Goal: Information Seeking & Learning: Learn about a topic

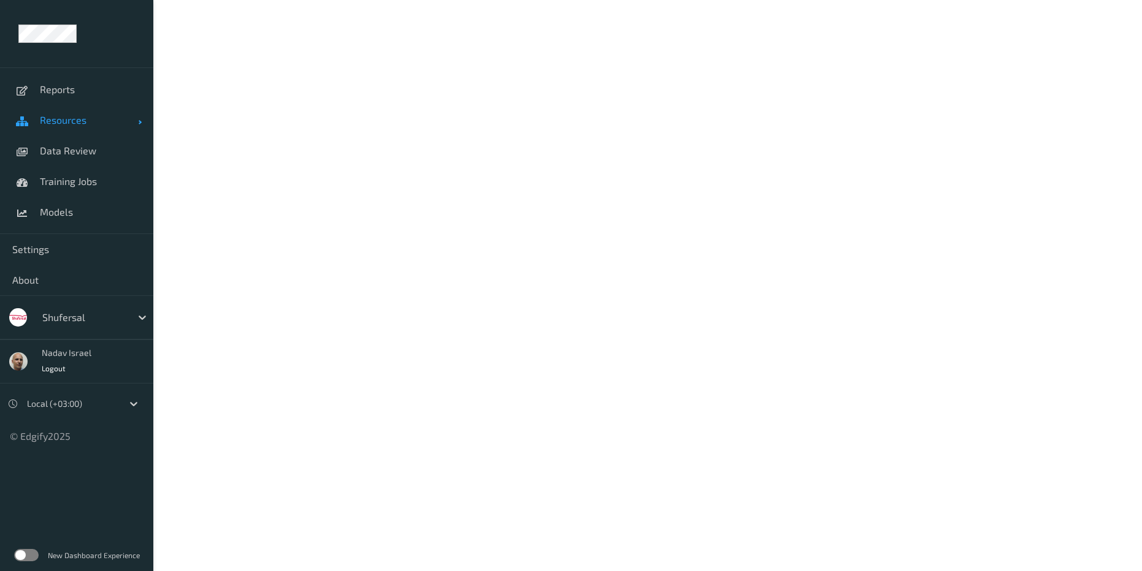
click at [70, 114] on span "Resources" at bounding box center [89, 120] width 98 height 12
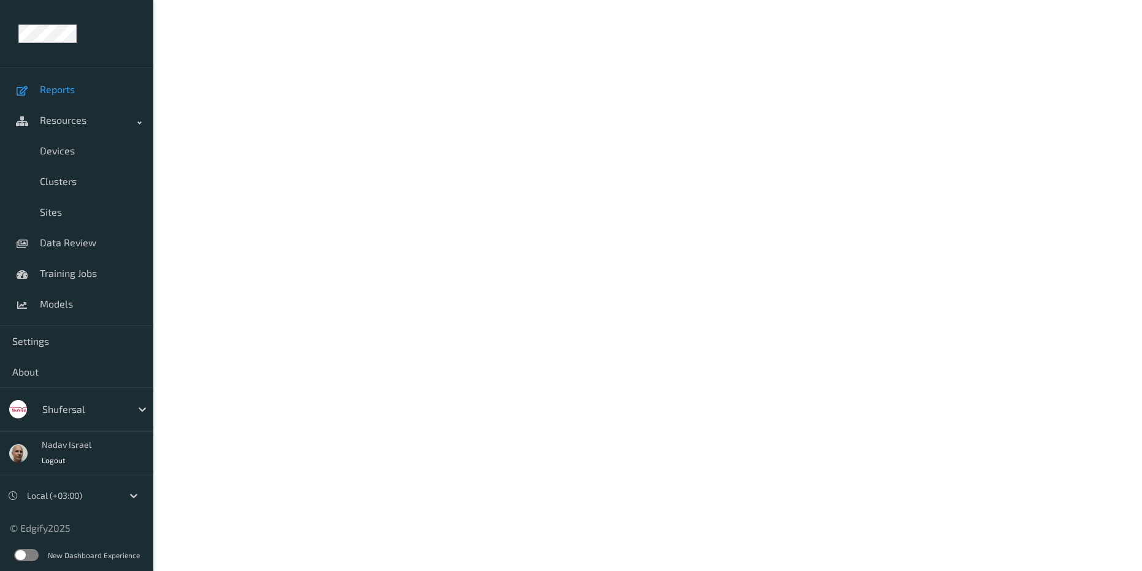
click at [71, 92] on span "Reports" at bounding box center [90, 89] width 101 height 12
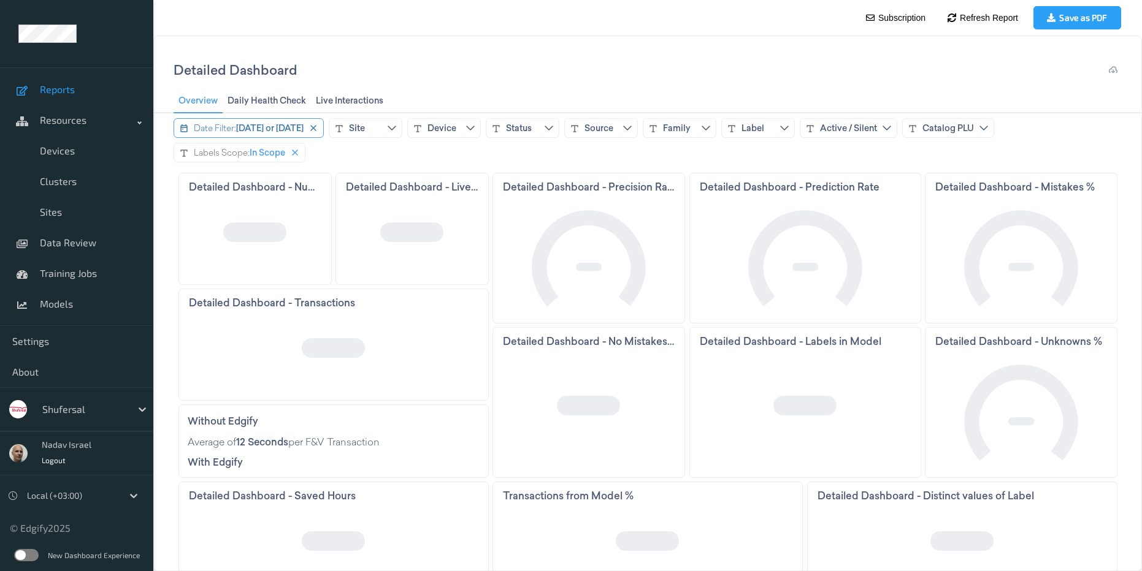
click at [274, 125] on span "[DATE] or [DATE]" at bounding box center [269, 128] width 67 height 12
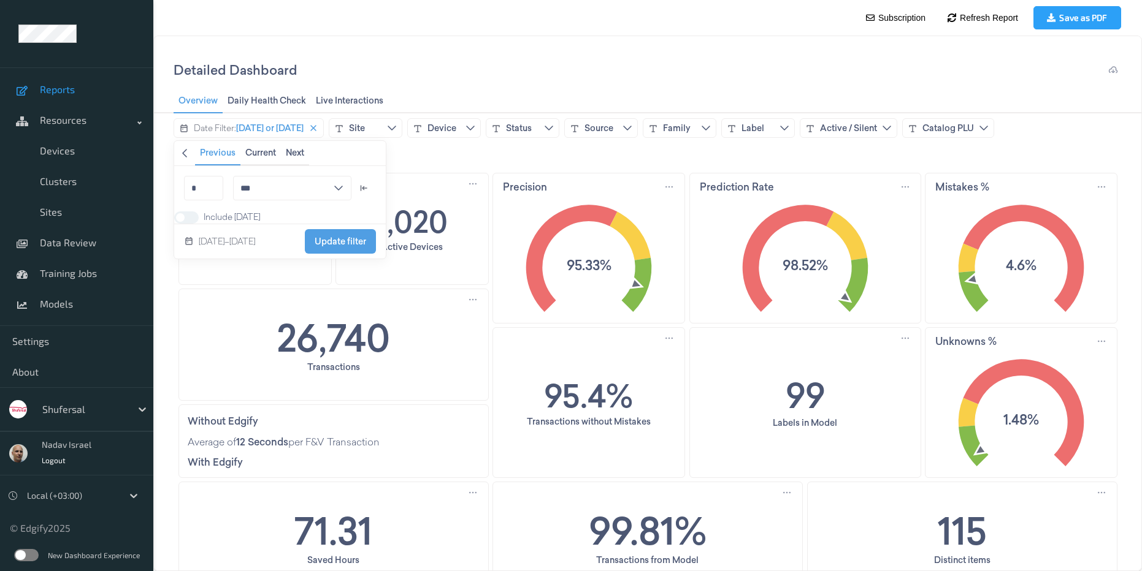
click at [183, 153] on icon "chevronleft icon" at bounding box center [185, 153] width 10 height 10
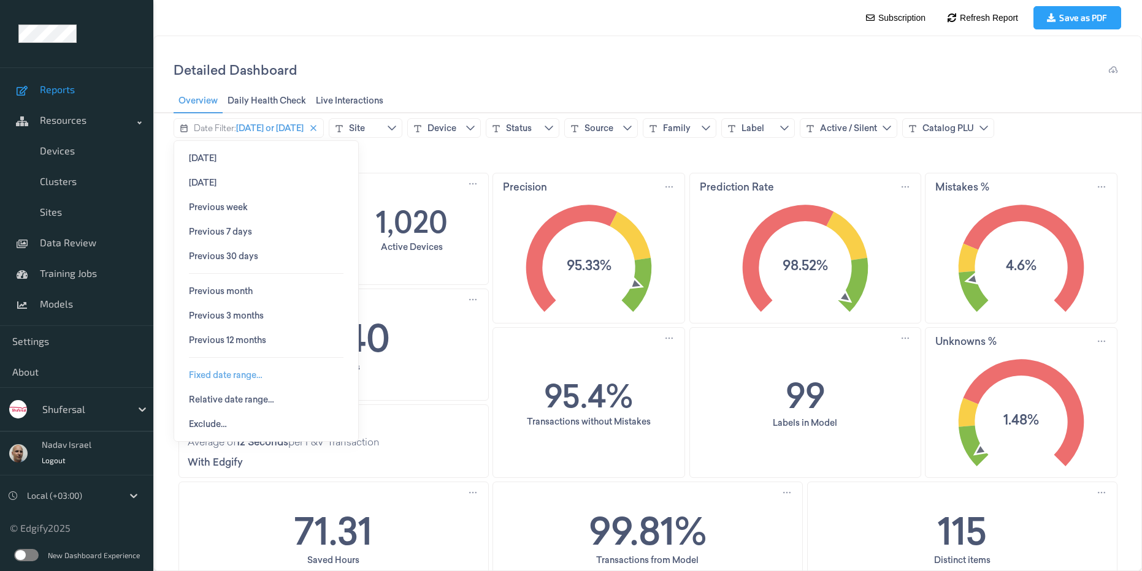
click at [226, 372] on span "Fixed date range…" at bounding box center [226, 375] width 74 height 10
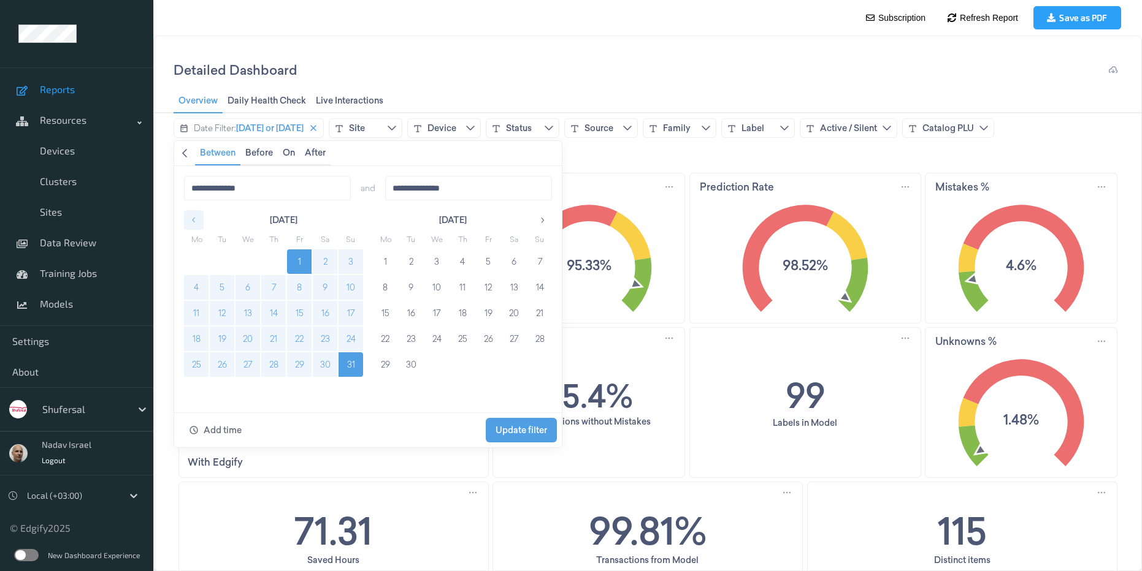
click at [199, 219] on button "button" at bounding box center [194, 220] width 20 height 20
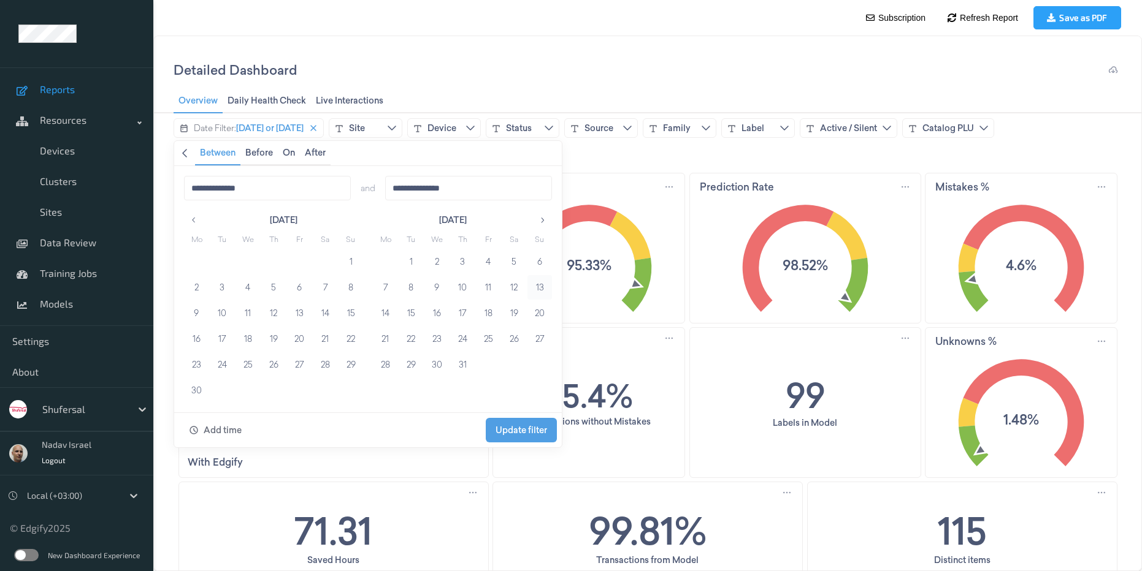
click at [542, 284] on button "13" at bounding box center [539, 287] width 25 height 25
click at [510, 316] on button "19" at bounding box center [513, 313] width 25 height 25
type input "**********"
click at [519, 433] on span "Update filter" at bounding box center [520, 430] width 51 height 10
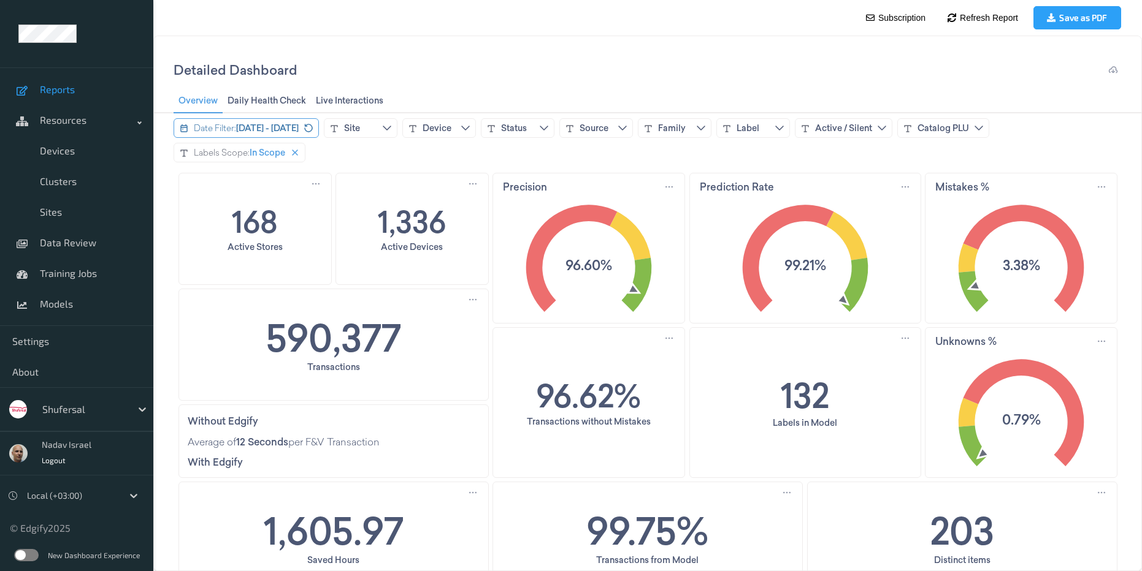
click at [299, 129] on span "[DATE] - [DATE]" at bounding box center [267, 128] width 63 height 12
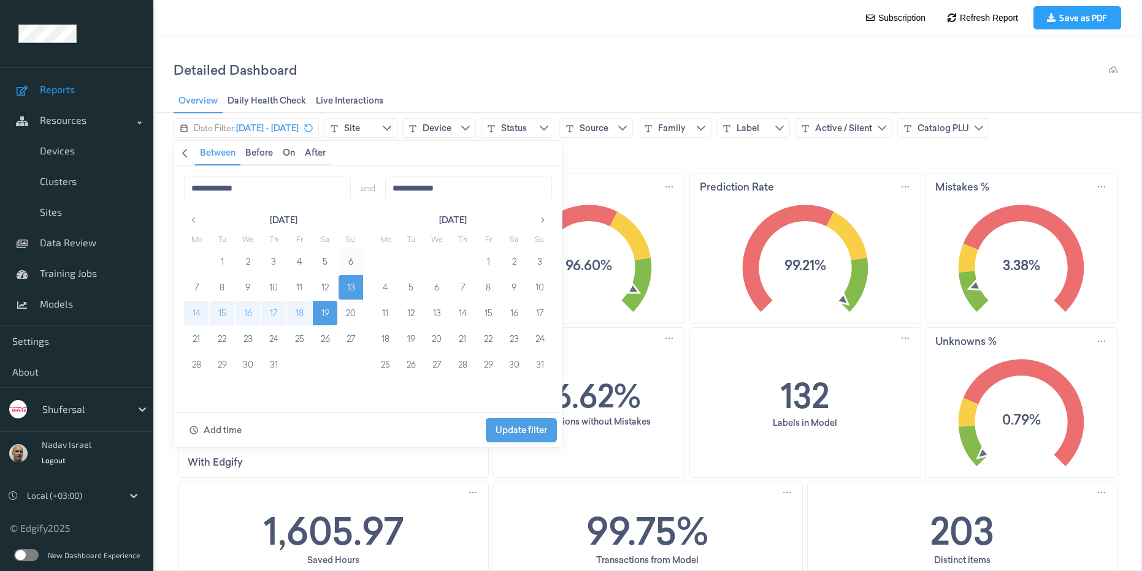
click at [352, 263] on button "6" at bounding box center [350, 262] width 25 height 25
click at [329, 288] on button "12" at bounding box center [325, 287] width 25 height 25
type input "**********"
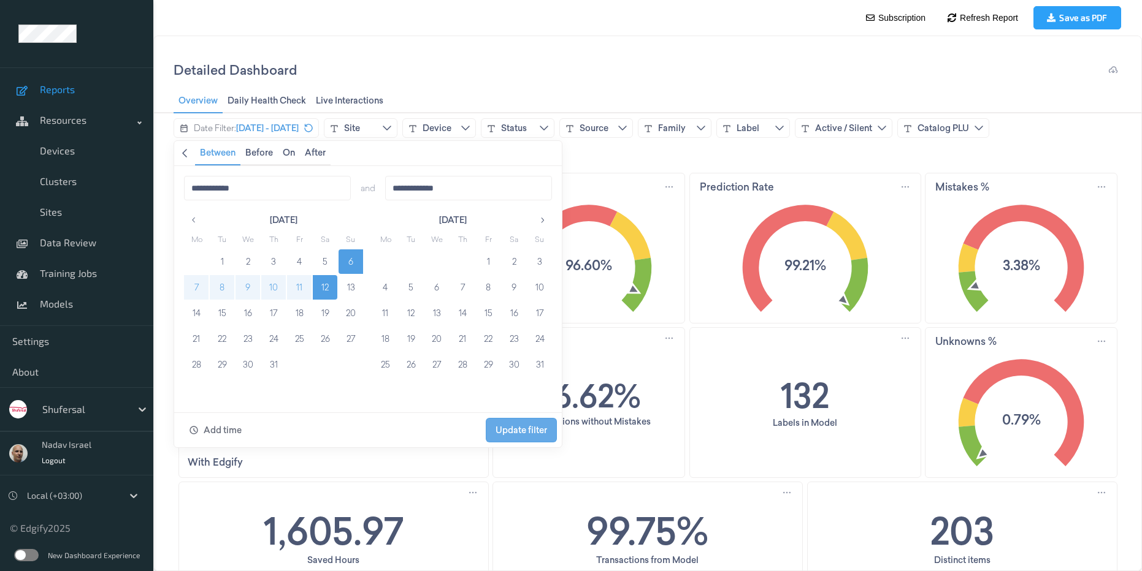
click at [508, 437] on span "Update filter" at bounding box center [520, 430] width 51 height 23
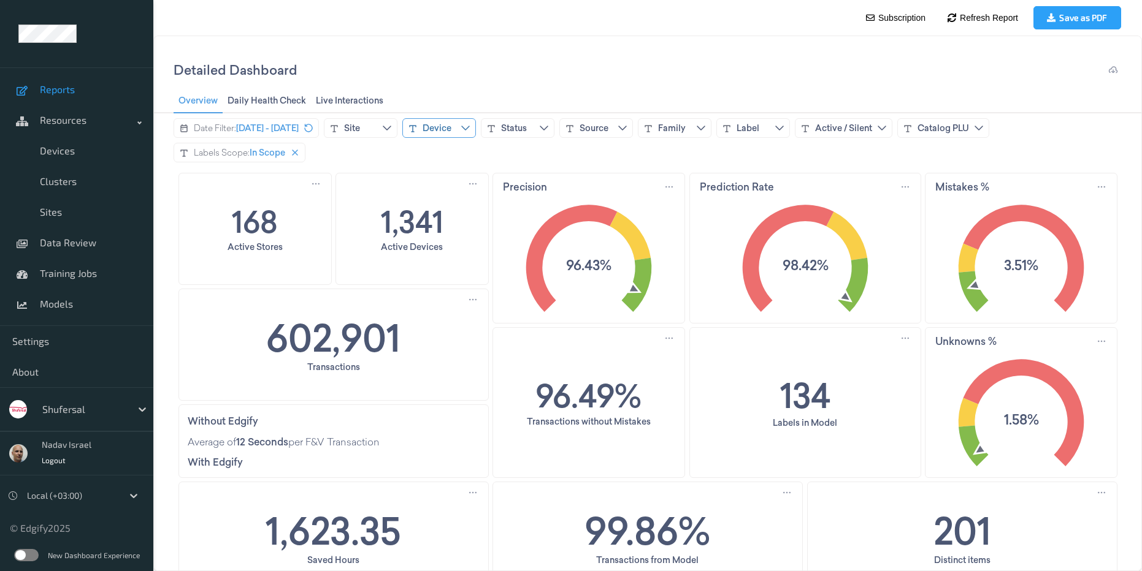
click at [476, 130] on div "Device" at bounding box center [439, 128] width 74 height 20
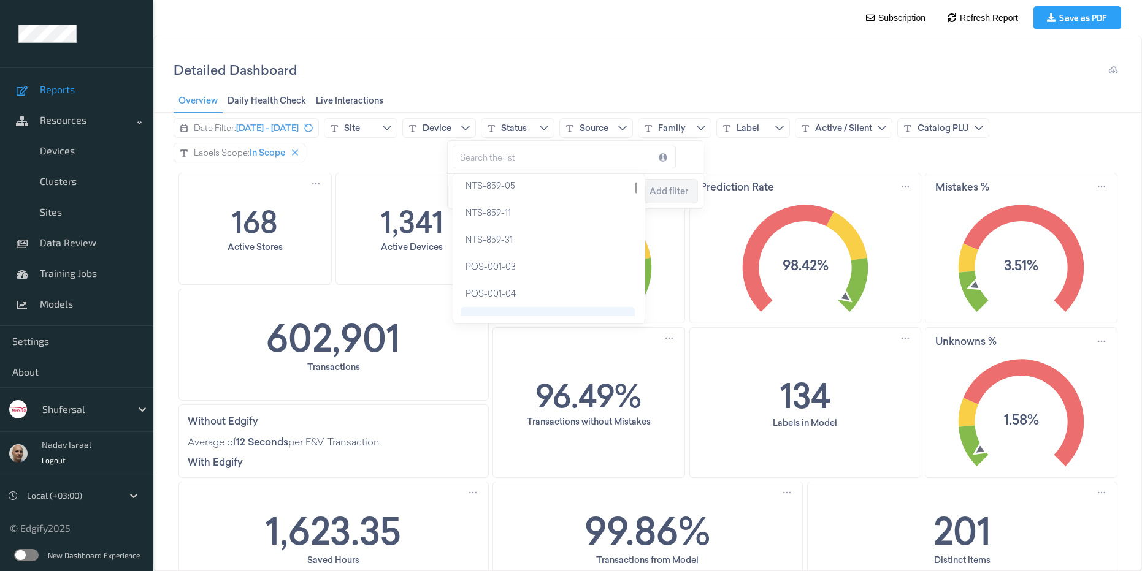
scroll to position [55, 0]
click at [525, 276] on div "POS-001-03" at bounding box center [547, 274] width 174 height 27
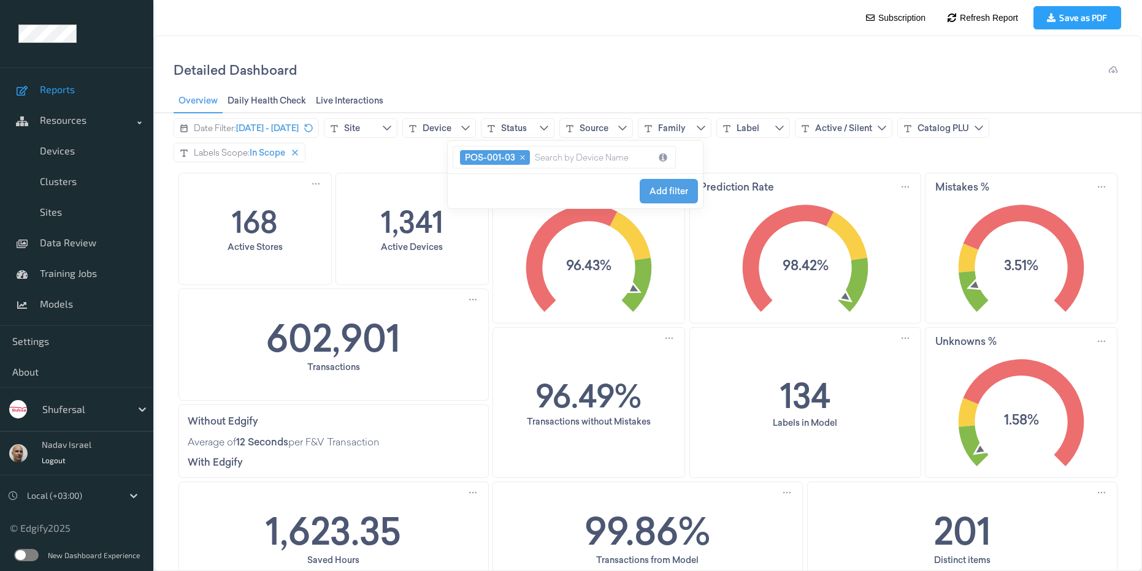
click at [561, 156] on input "text" at bounding box center [582, 157] width 94 height 15
type input "pos"
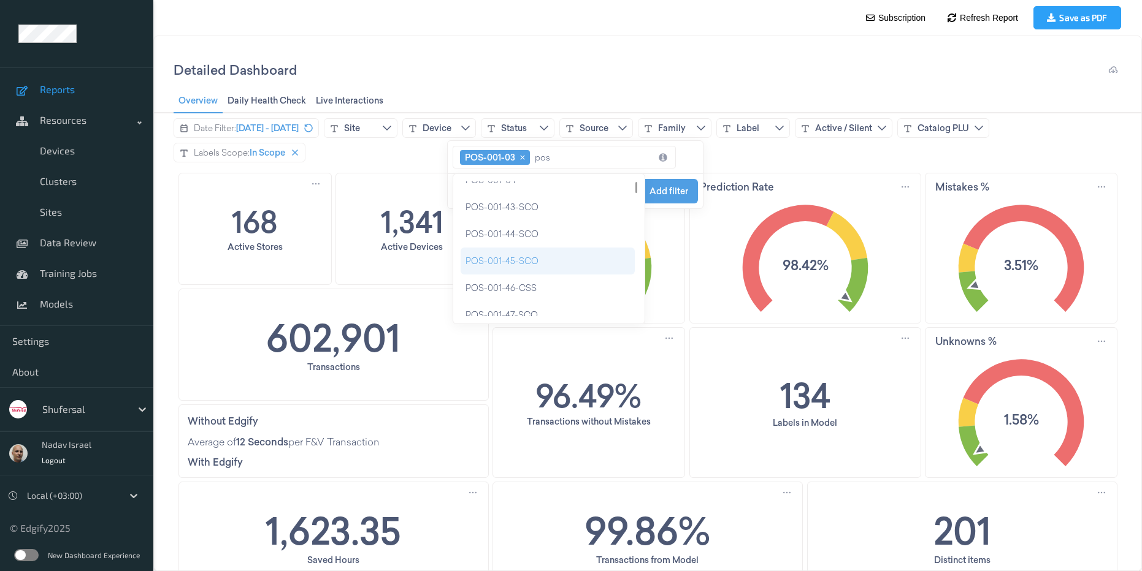
scroll to position [0, 0]
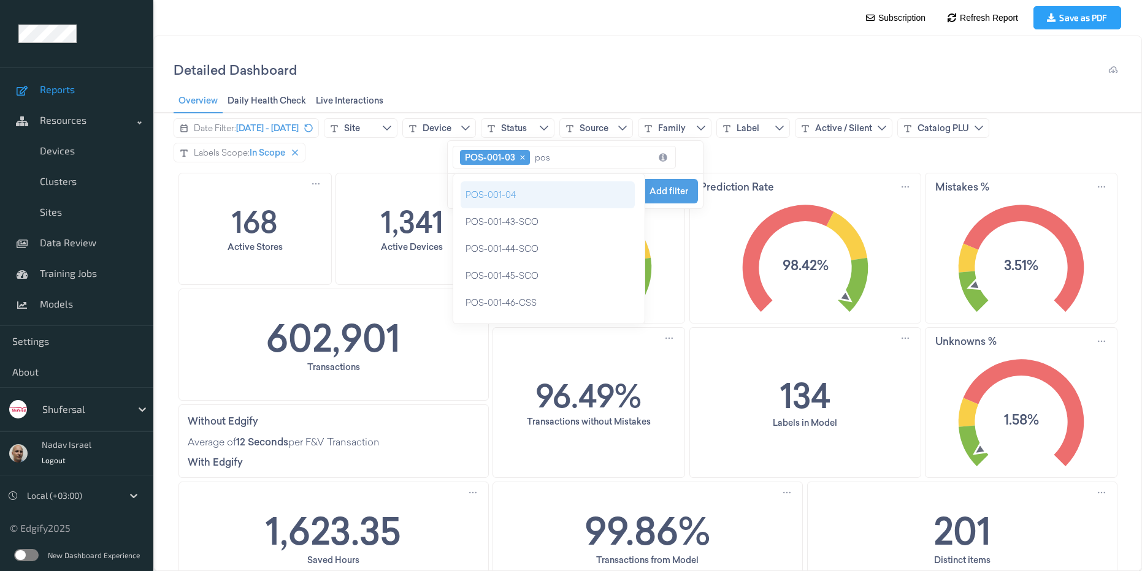
click at [530, 200] on div "POS-001-04" at bounding box center [547, 194] width 174 height 27
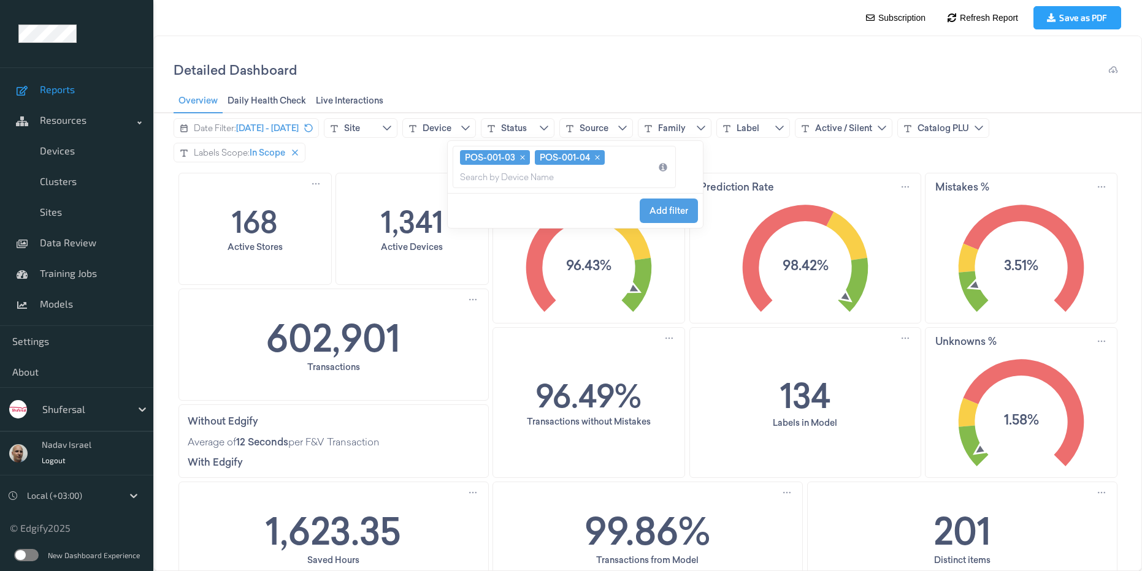
click at [611, 181] on div "POS-001-03 POS-001-04" at bounding box center [555, 167] width 191 height 34
click at [614, 180] on div "POS-001-03 POS-001-04" at bounding box center [555, 167] width 191 height 34
click at [595, 175] on div "POS-001-03 POS-001-04" at bounding box center [555, 167] width 191 height 34
click at [671, 207] on span "Add filter" at bounding box center [668, 211] width 39 height 10
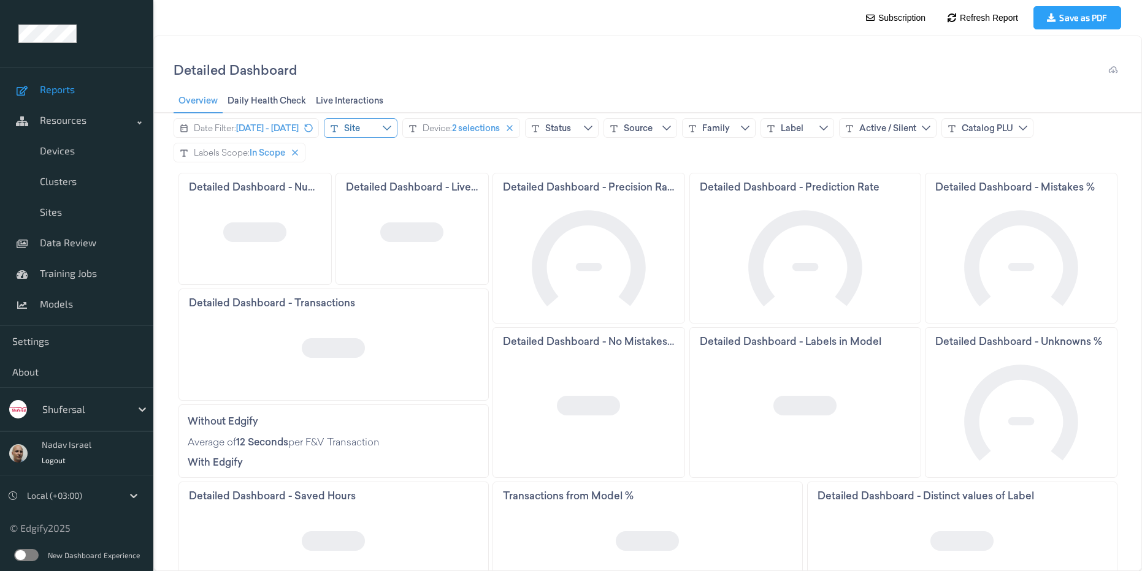
click at [392, 129] on icon "chevrondown icon" at bounding box center [387, 128] width 10 height 10
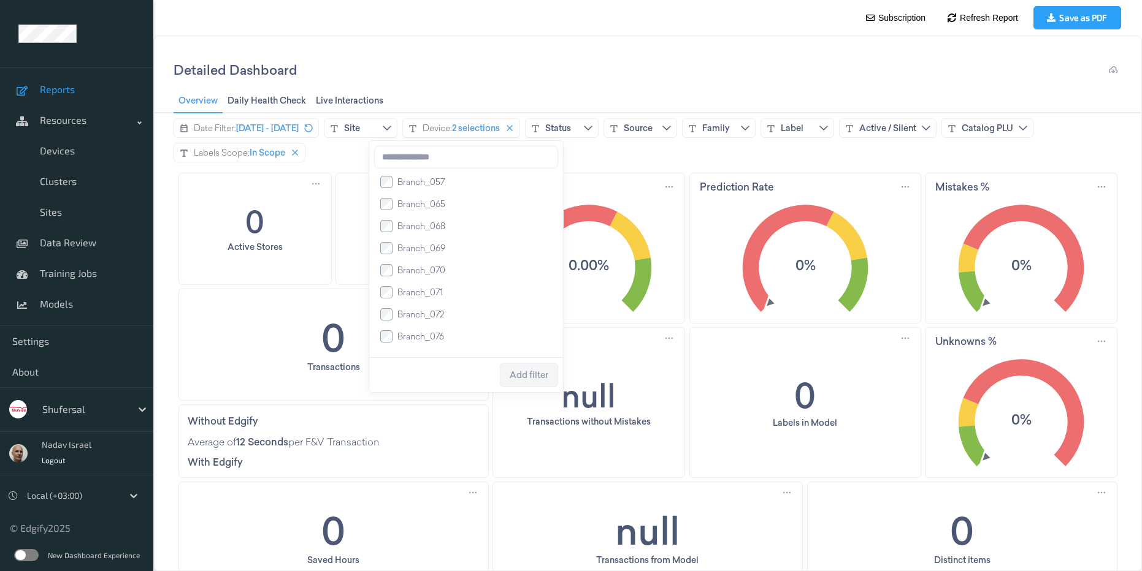
scroll to position [699, 0]
click at [424, 288] on span "Branch_070" at bounding box center [421, 282] width 48 height 12
click at [422, 269] on span "Branch_106" at bounding box center [420, 268] width 46 height 12
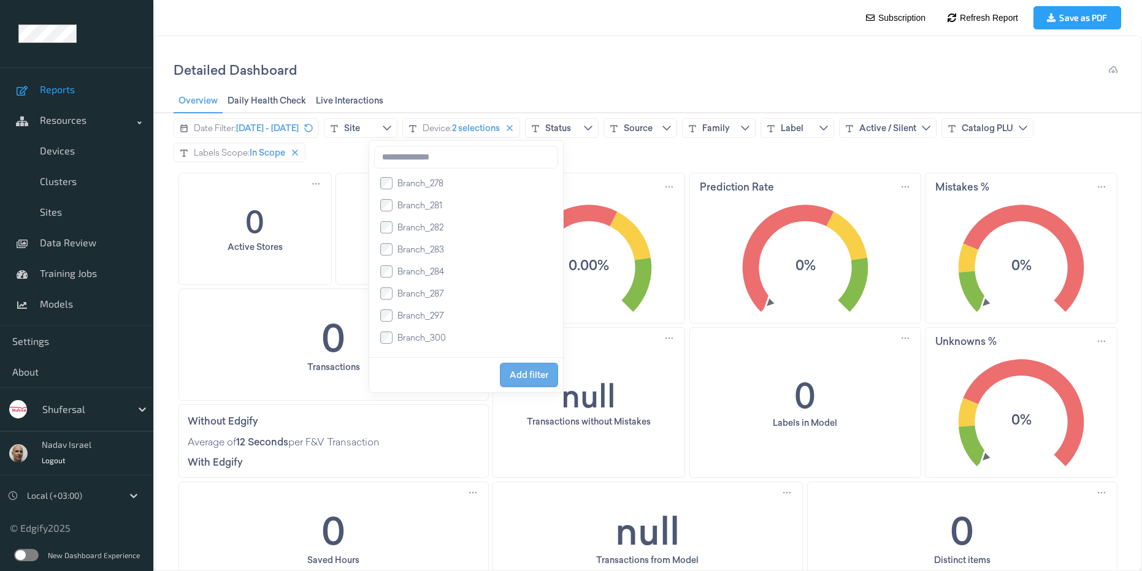
click at [525, 384] on span "Add filter" at bounding box center [528, 375] width 39 height 23
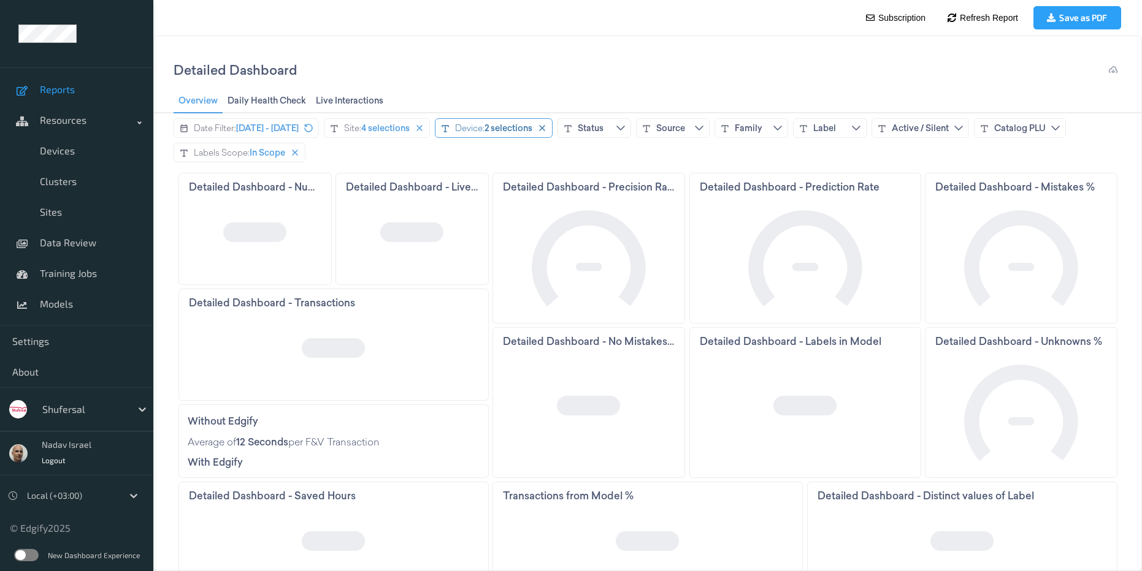
click at [532, 130] on div "2 selections" at bounding box center [508, 128] width 48 height 12
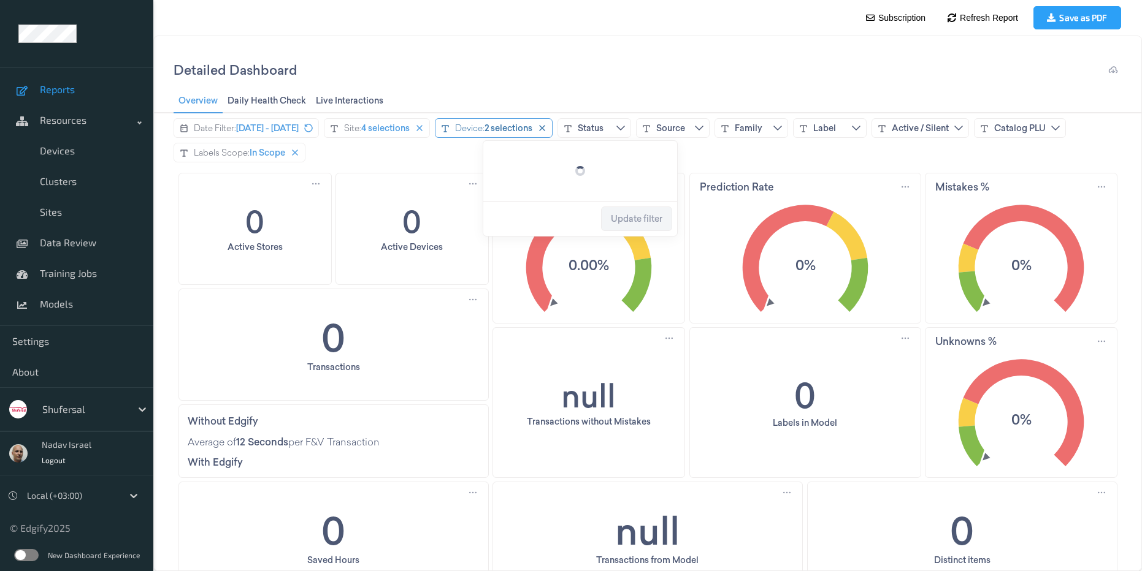
click at [552, 128] on div "Device: 2 selections" at bounding box center [494, 128] width 118 height 20
click at [547, 129] on icon "close icon" at bounding box center [542, 128] width 10 height 10
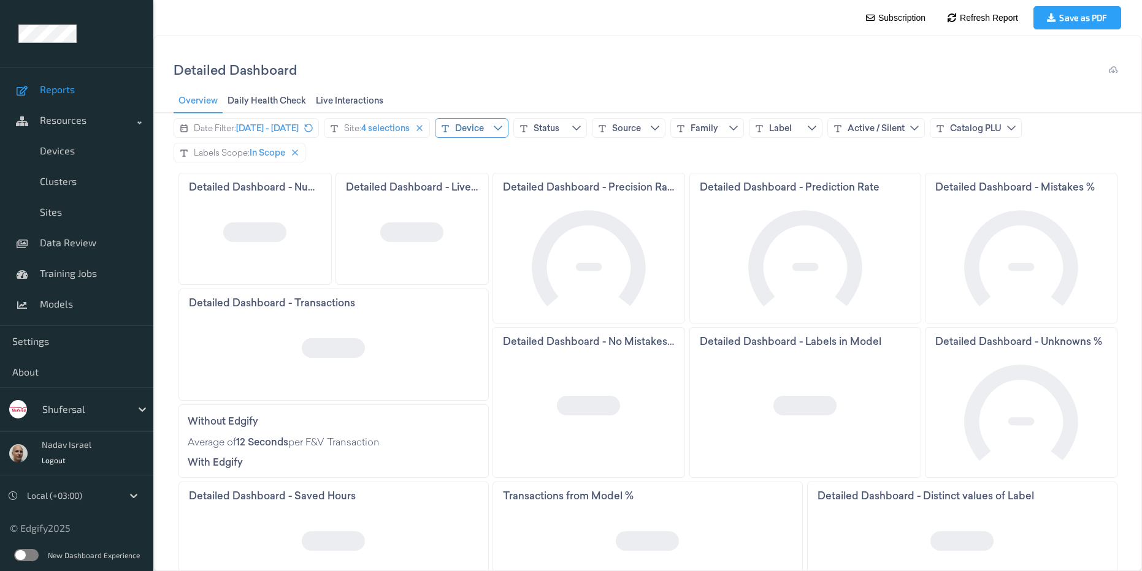
click at [508, 132] on div "Device" at bounding box center [472, 128] width 74 height 20
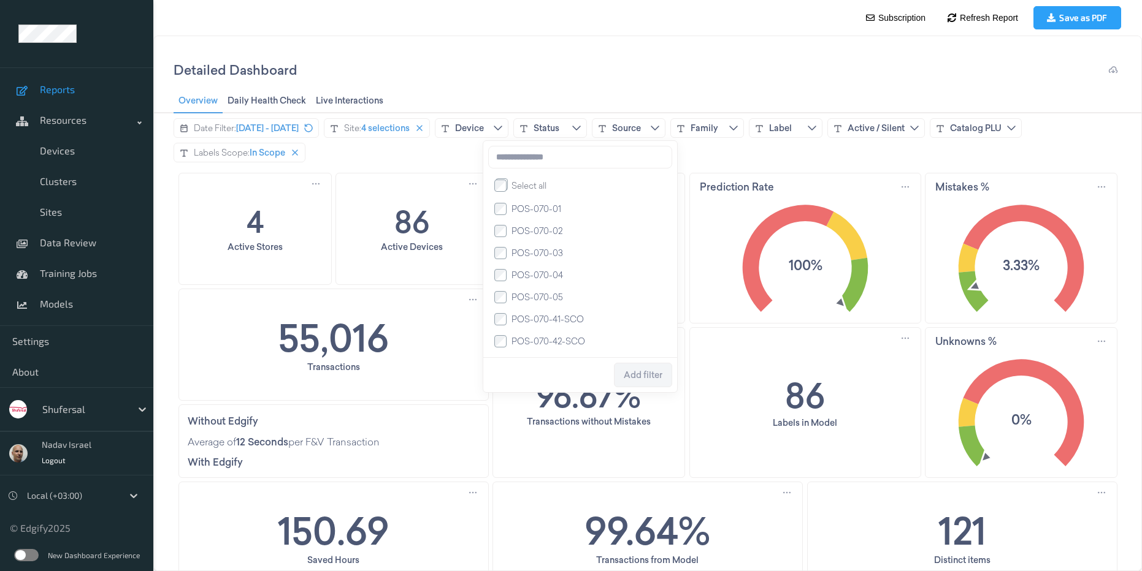
click at [551, 212] on span "POS-070-01" at bounding box center [536, 209] width 50 height 12
click at [532, 234] on span "POS-070-02" at bounding box center [536, 231] width 51 height 12
click at [530, 253] on span "POS-070-03" at bounding box center [536, 253] width 51 height 12
click at [528, 275] on span "POS-070-04" at bounding box center [536, 275] width 51 height 12
click at [530, 301] on span "POS-070-05" at bounding box center [536, 297] width 51 height 12
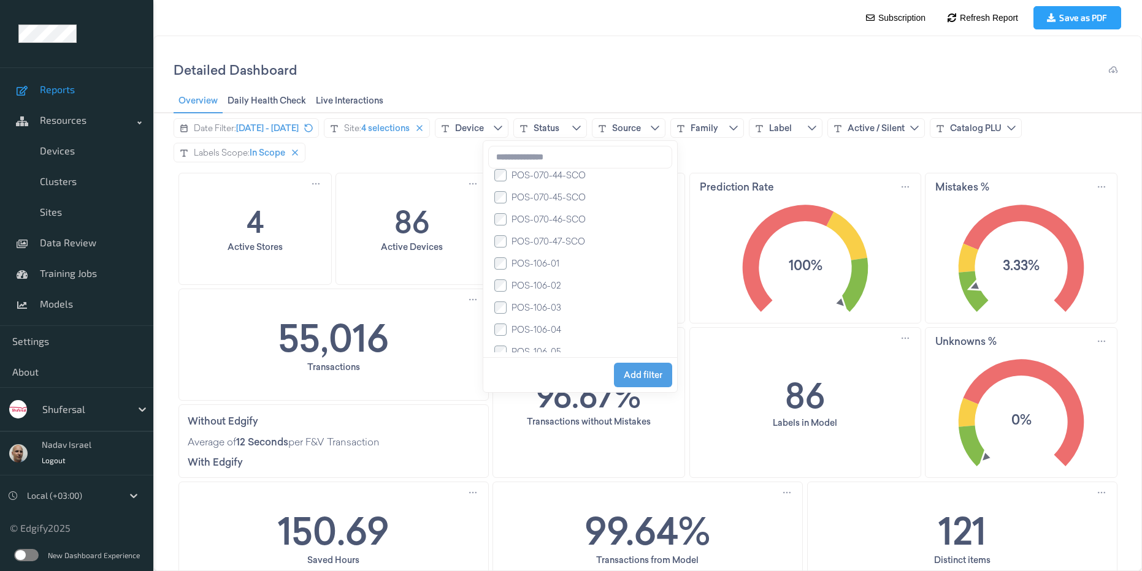
scroll to position [221, 0]
click at [538, 254] on span "POS-106-01" at bounding box center [535, 253] width 48 height 12
click at [532, 281] on span "POS-106-02" at bounding box center [535, 275] width 49 height 12
click at [528, 297] on span "POS-106-03" at bounding box center [536, 297] width 50 height 12
click at [528, 323] on span "POS-106-04" at bounding box center [536, 319] width 50 height 12
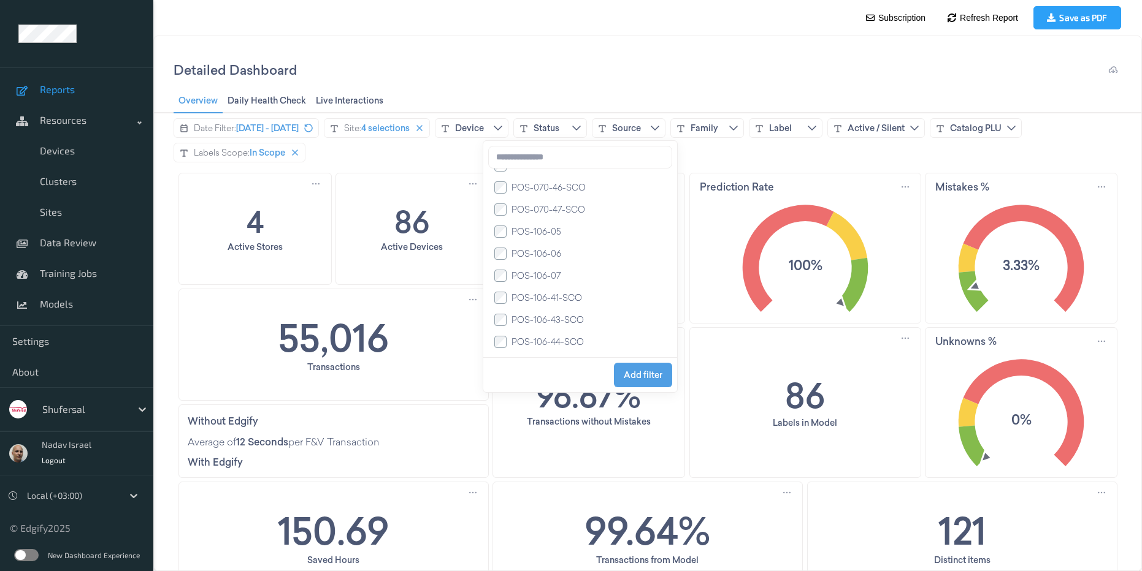
scroll to position [331, 0]
click at [536, 231] on span "POS-106-05" at bounding box center [536, 231] width 50 height 12
click at [535, 259] on span "POS-106-06" at bounding box center [536, 253] width 50 height 12
click at [529, 280] on span "POS-106-07" at bounding box center [535, 275] width 49 height 12
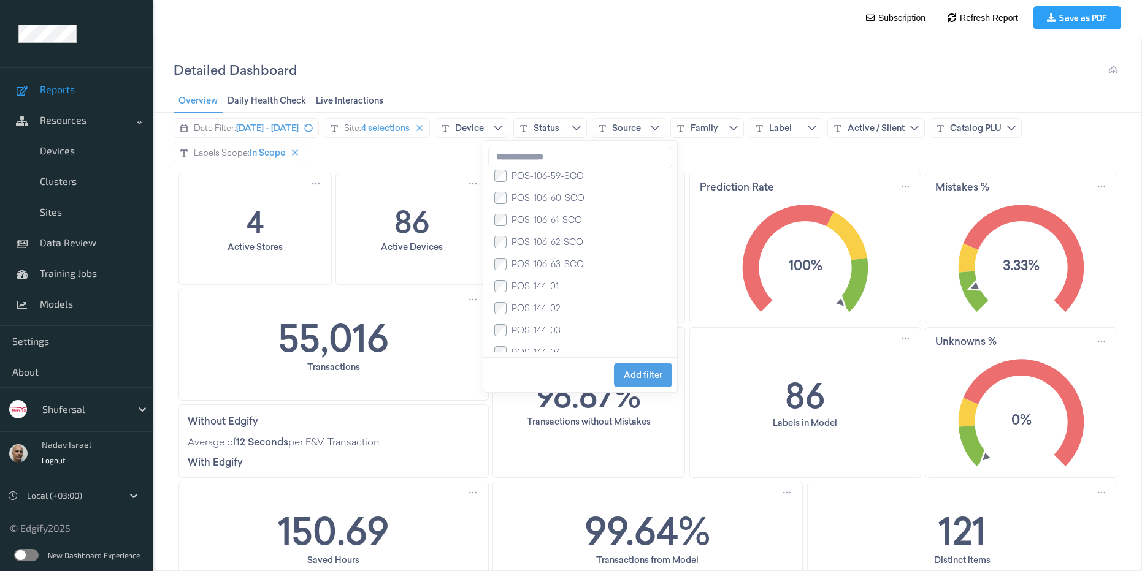
click at [551, 289] on span "POS-144-01" at bounding box center [534, 286] width 47 height 12
click at [538, 204] on span "POS-144-02" at bounding box center [535, 198] width 48 height 12
click at [530, 221] on span "POS-144-03" at bounding box center [535, 220] width 49 height 12
click at [527, 246] on span "POS-144-04" at bounding box center [535, 242] width 49 height 12
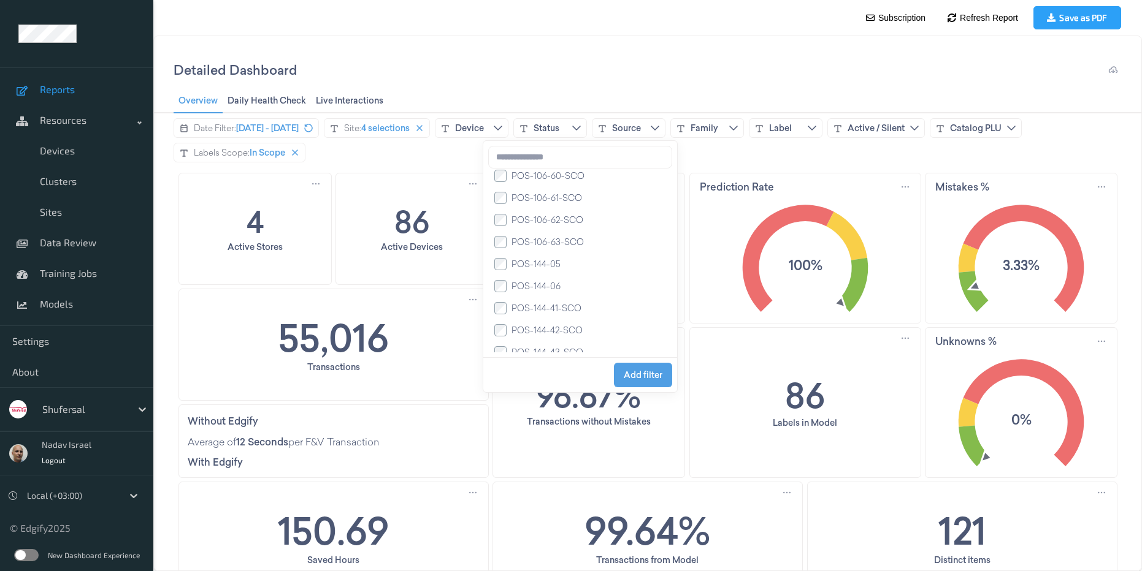
click at [525, 267] on span "POS-144-05" at bounding box center [535, 264] width 49 height 12
click at [521, 291] on span "POS-144-06" at bounding box center [535, 286] width 49 height 12
click at [542, 212] on span "POS-290-01" at bounding box center [535, 205] width 49 height 12
click at [535, 234] on span "POS-290-02" at bounding box center [536, 227] width 50 height 12
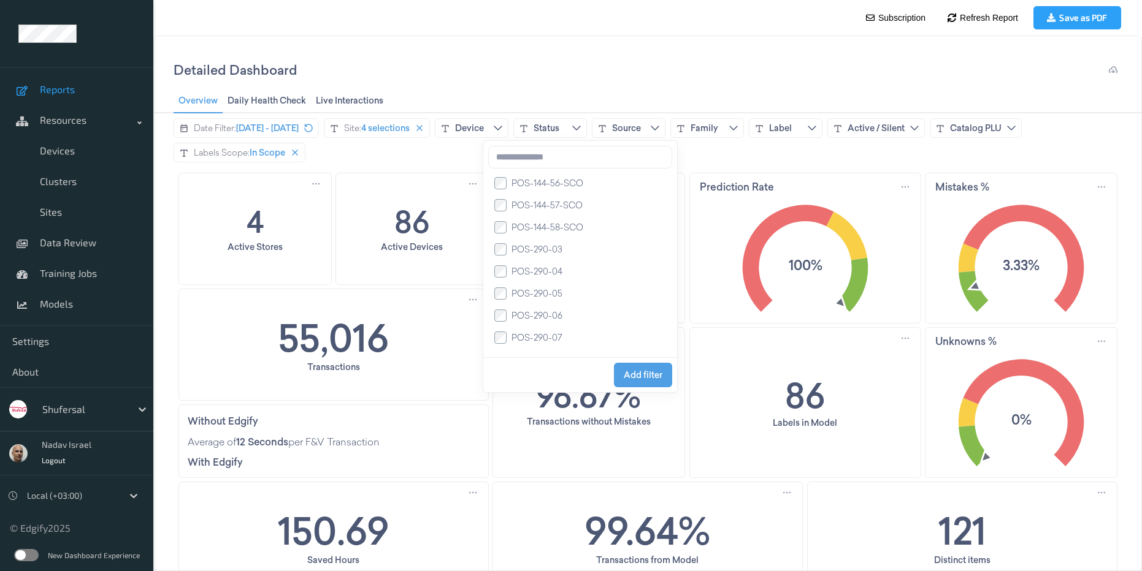
click at [535, 255] on span "POS-290-03" at bounding box center [536, 249] width 51 height 12
click at [530, 275] on span "POS-290-04" at bounding box center [536, 271] width 51 height 12
click at [532, 298] on span "POS-290-05" at bounding box center [536, 294] width 51 height 12
click at [530, 314] on span "POS-290-06" at bounding box center [536, 316] width 51 height 12
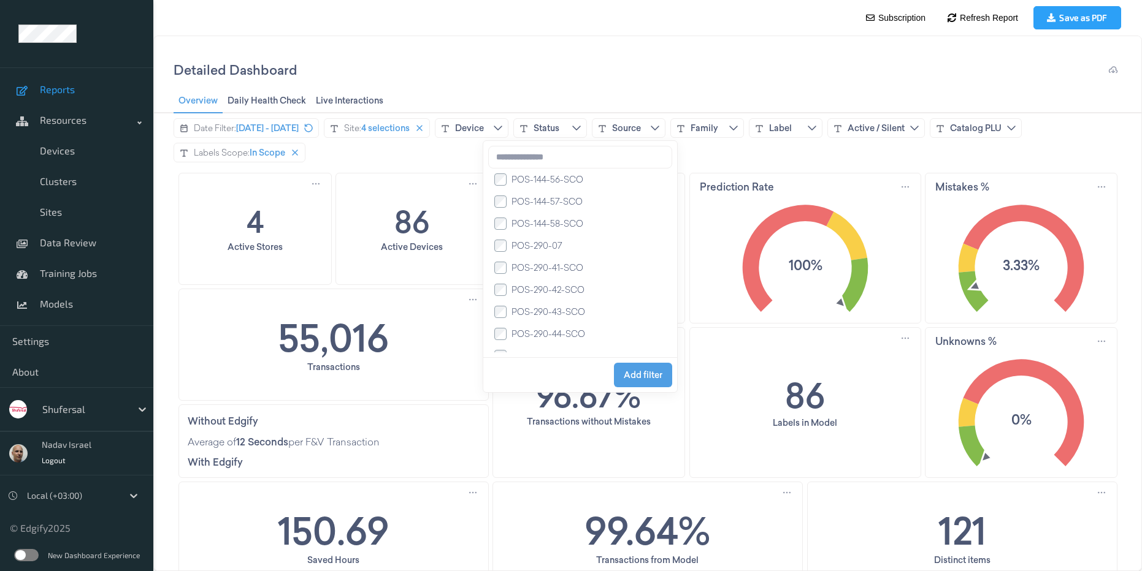
click at [541, 248] on span "POS-290-07" at bounding box center [536, 246] width 50 height 12
click at [650, 376] on span "Add filter" at bounding box center [643, 375] width 39 height 10
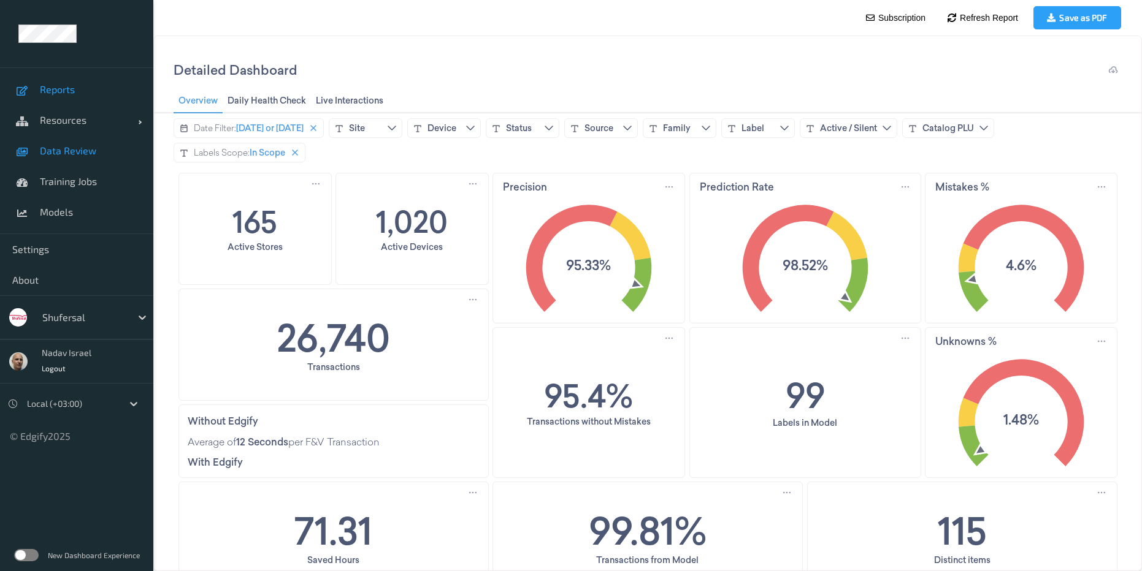
click at [56, 149] on span "Data Review" at bounding box center [90, 151] width 101 height 12
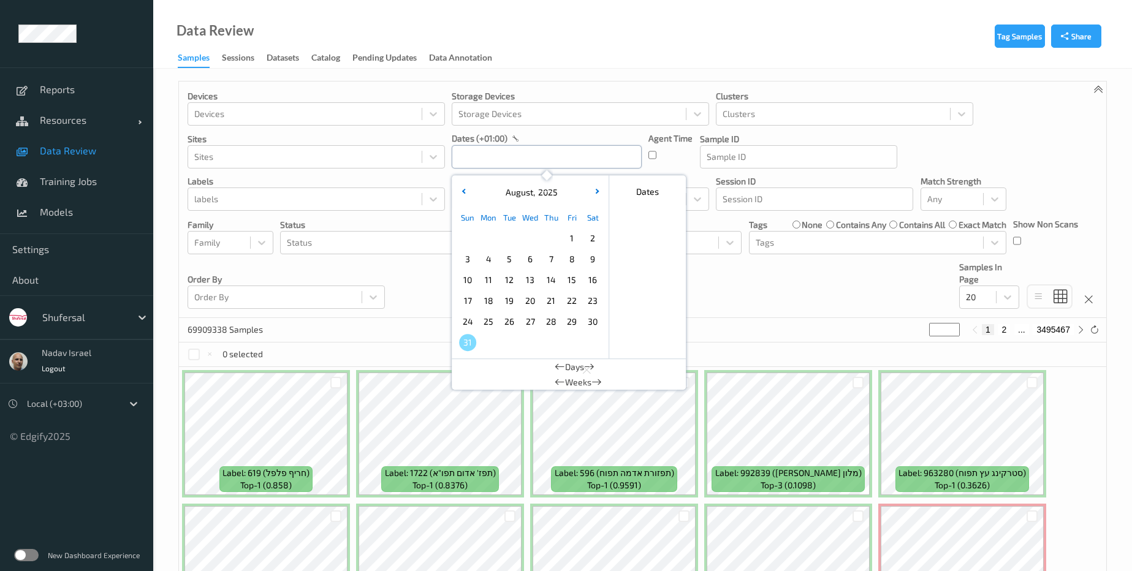
click at [485, 151] on input "text" at bounding box center [547, 156] width 190 height 23
click at [463, 191] on icon "button" at bounding box center [464, 191] width 5 height 5
click at [467, 259] on span "6" at bounding box center [467, 259] width 17 height 17
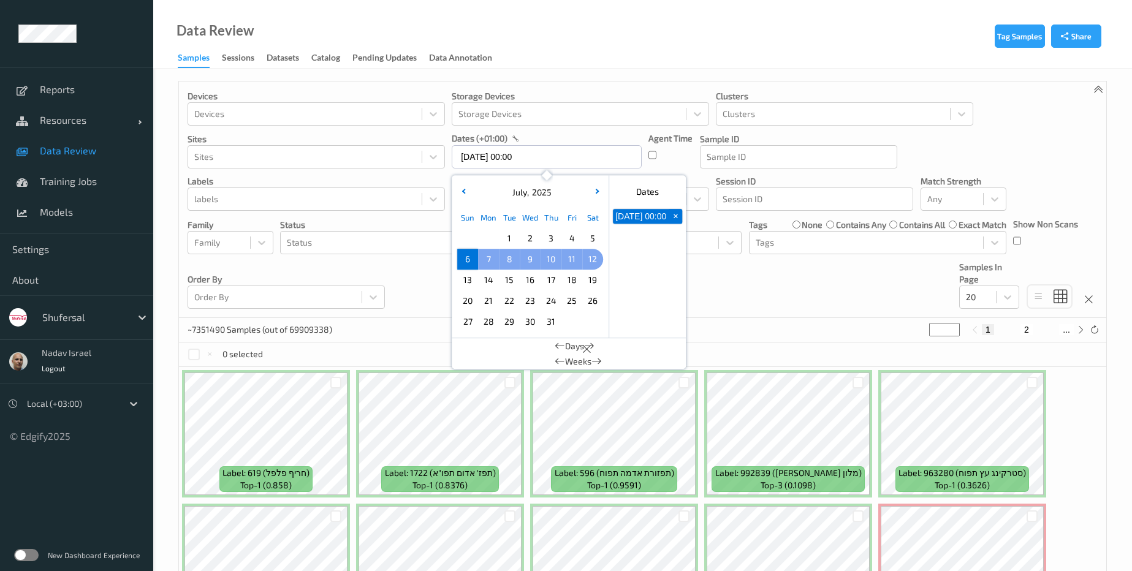
click at [589, 255] on span "12" at bounding box center [592, 259] width 17 height 17
type input "06/07/2025 00:00 -> 12/07/2025 23:59"
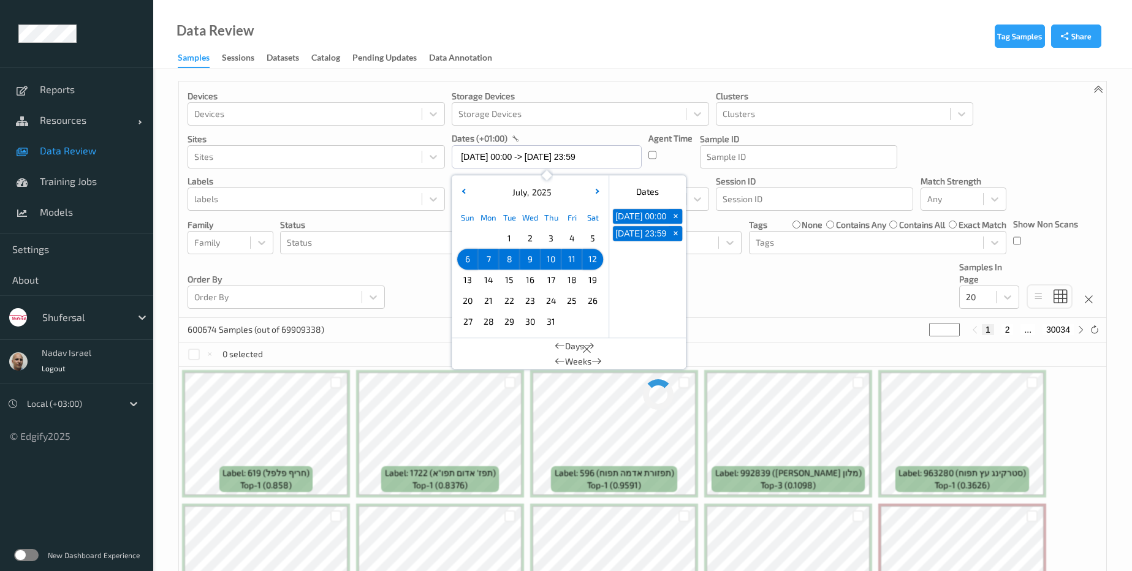
click at [799, 307] on div "Devices Devices Storage Devices Storage Devices Clusters Clusters Sites Sites d…" at bounding box center [643, 200] width 928 height 237
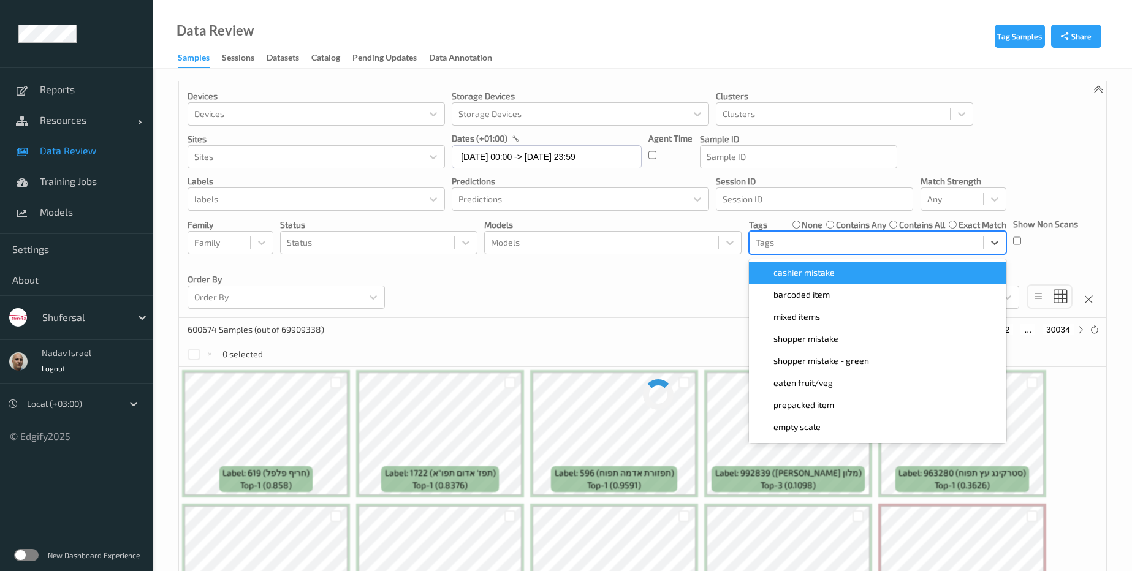
click at [829, 238] on div at bounding box center [866, 242] width 221 height 15
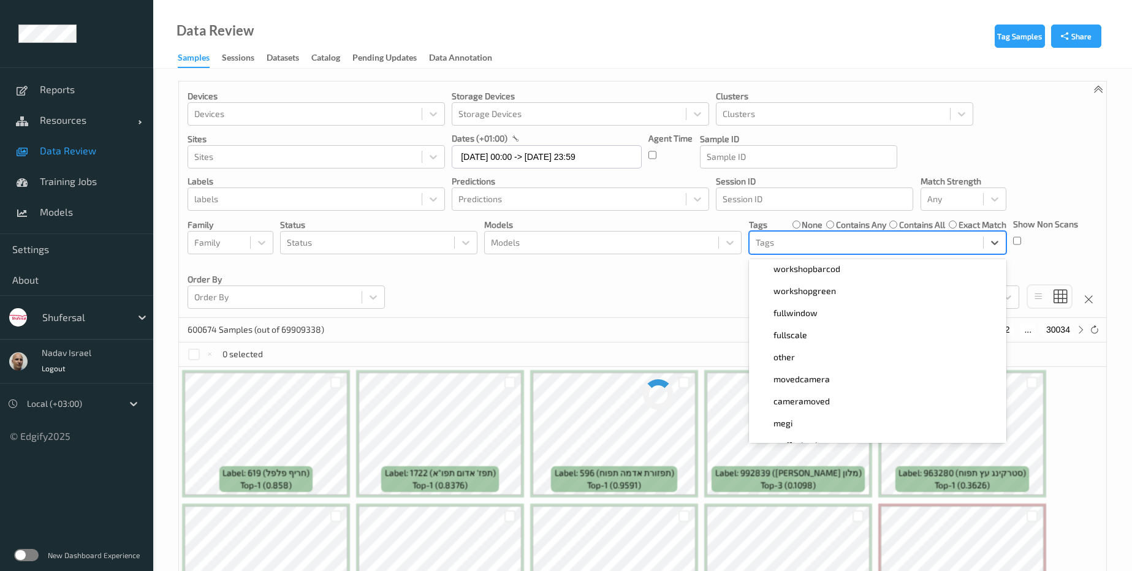
scroll to position [461, 0]
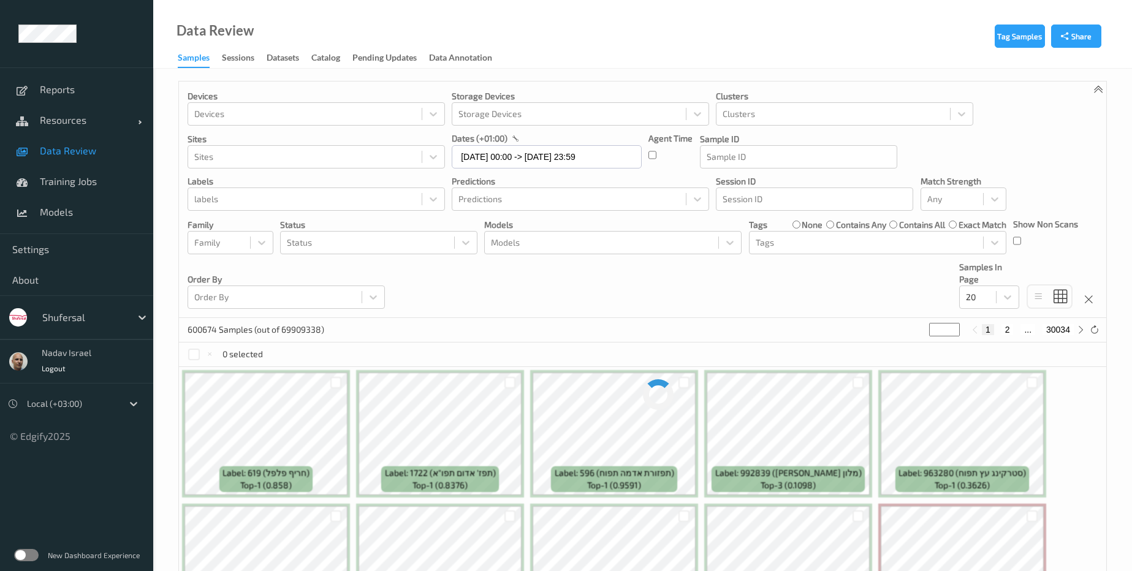
click at [635, 294] on div "Devices Devices Storage Devices Storage Devices Clusters Clusters Sites Sites d…" at bounding box center [643, 200] width 928 height 237
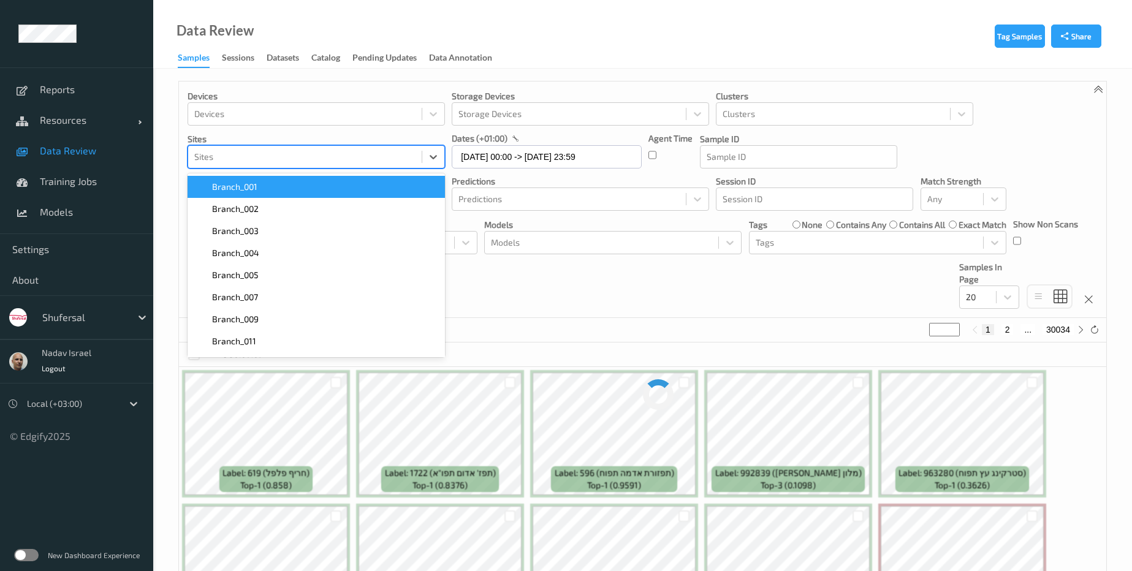
click at [288, 153] on div at bounding box center [304, 157] width 221 height 15
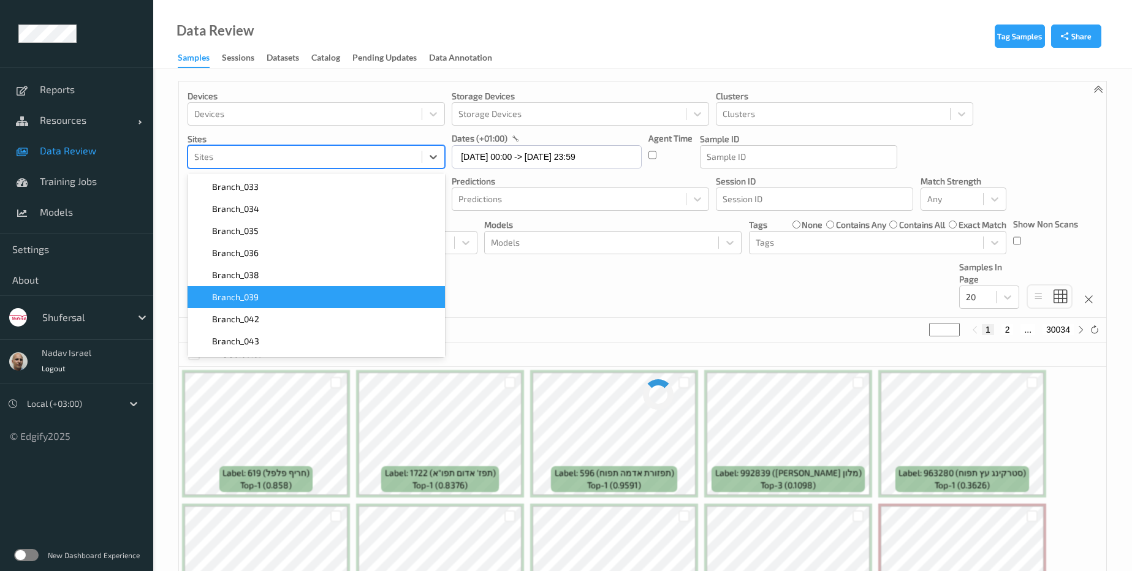
scroll to position [478, 0]
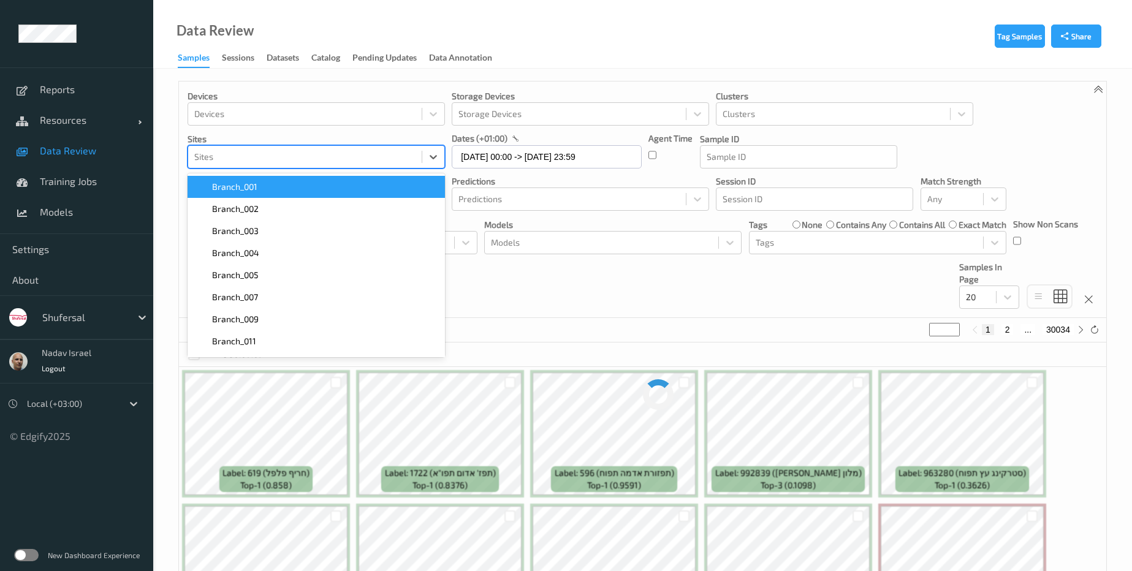
click at [273, 154] on div at bounding box center [304, 157] width 221 height 15
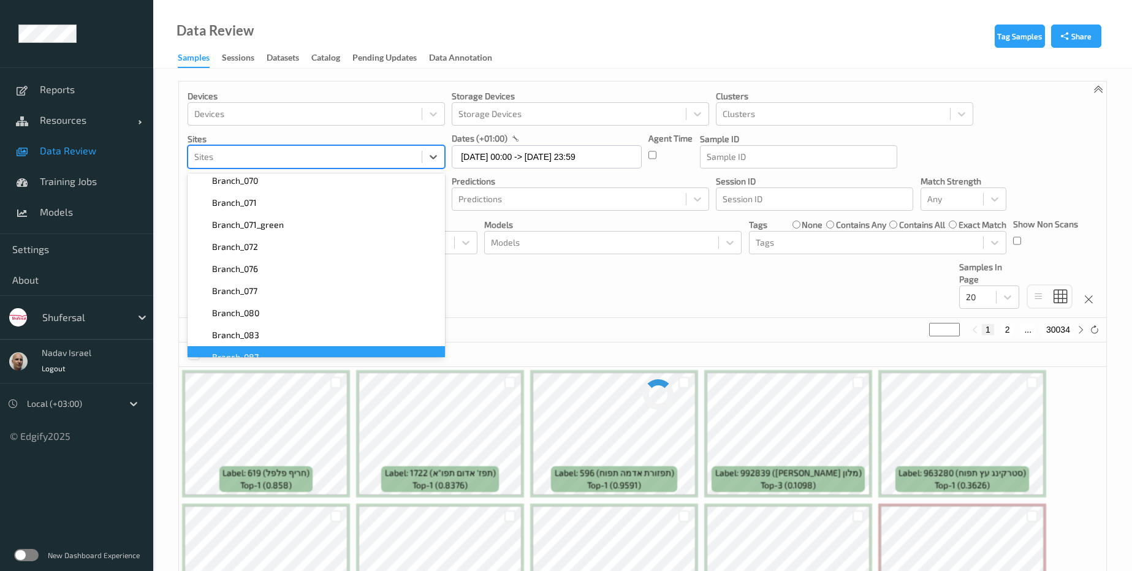
scroll to position [754, 0]
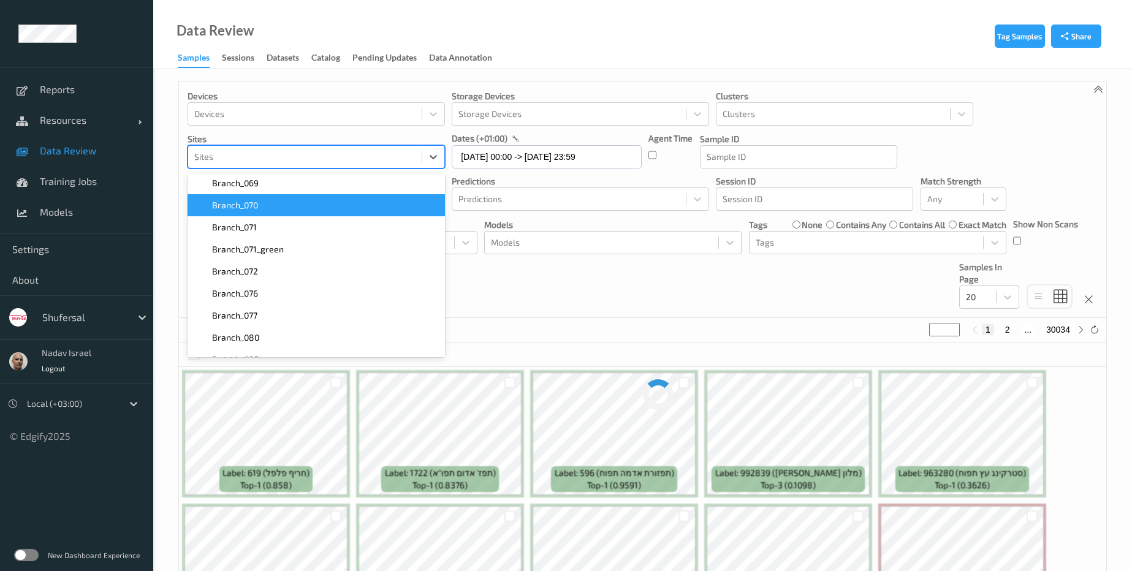
click at [262, 205] on div "Branch_070" at bounding box center [316, 205] width 243 height 12
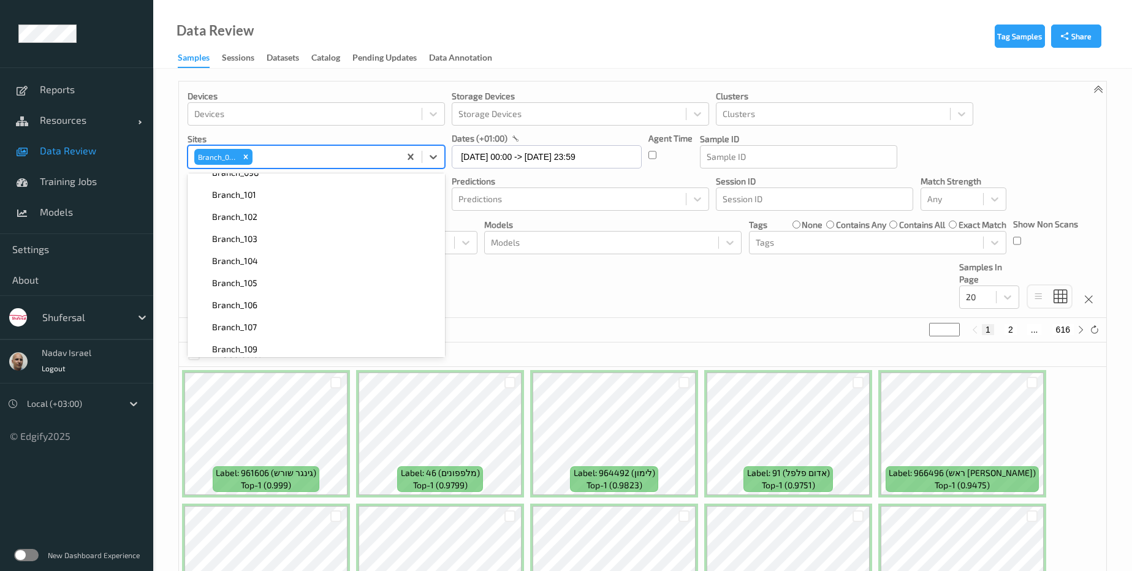
scroll to position [1104, 0]
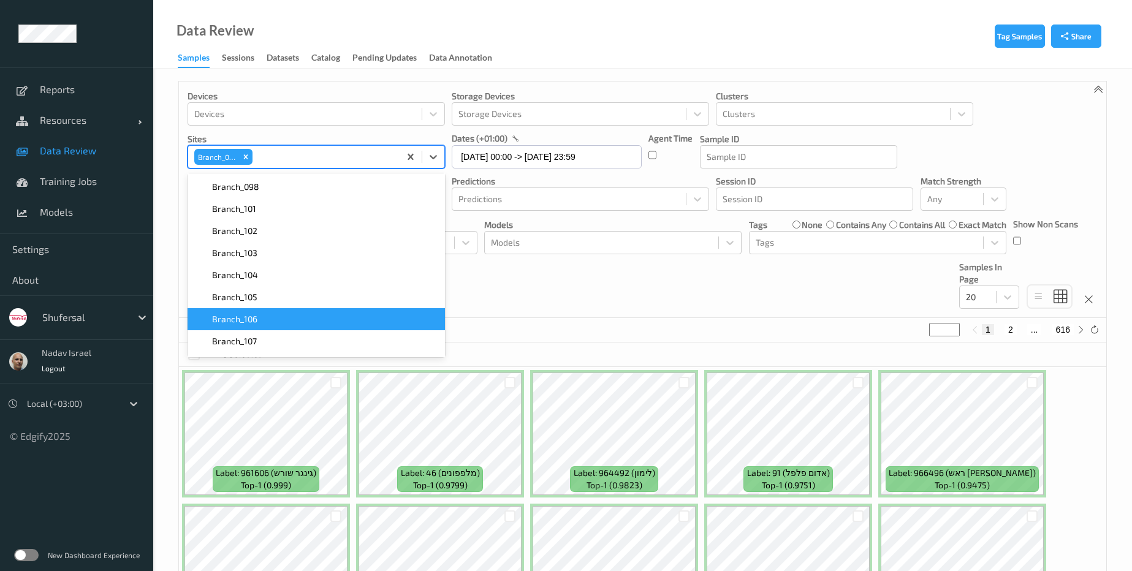
click at [250, 318] on span "Branch_106" at bounding box center [234, 319] width 45 height 12
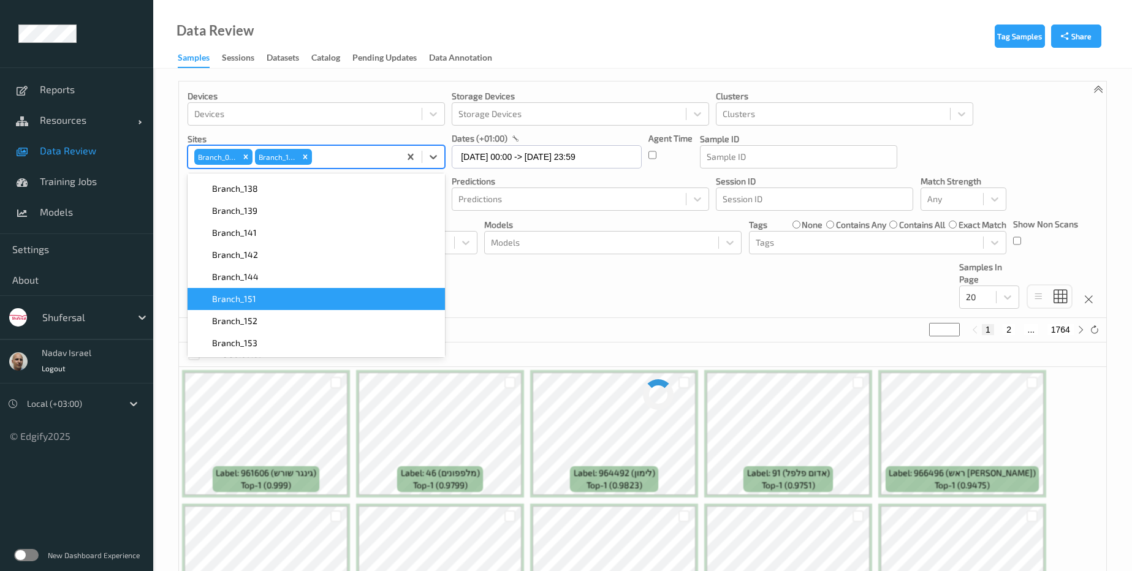
scroll to position [1655, 0]
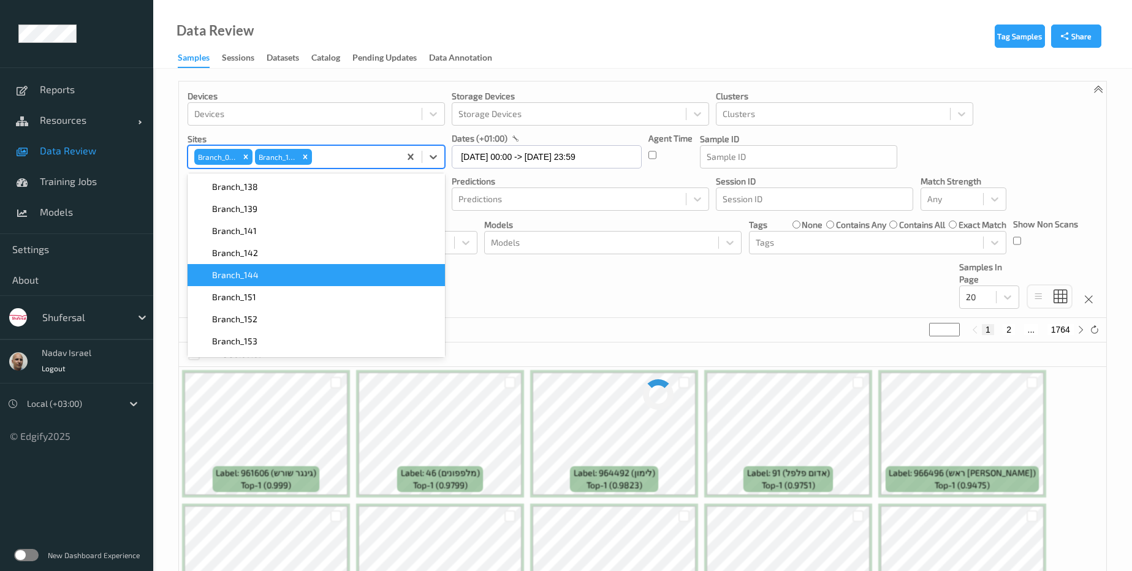
click at [253, 277] on span "Branch_144" at bounding box center [235, 275] width 47 height 12
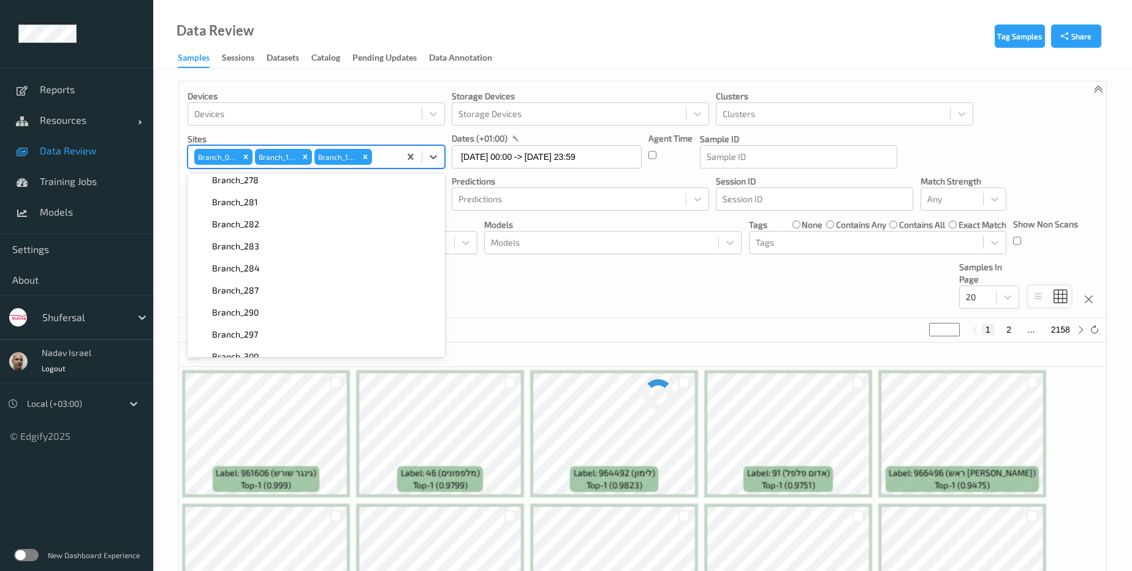
scroll to position [3108, 0]
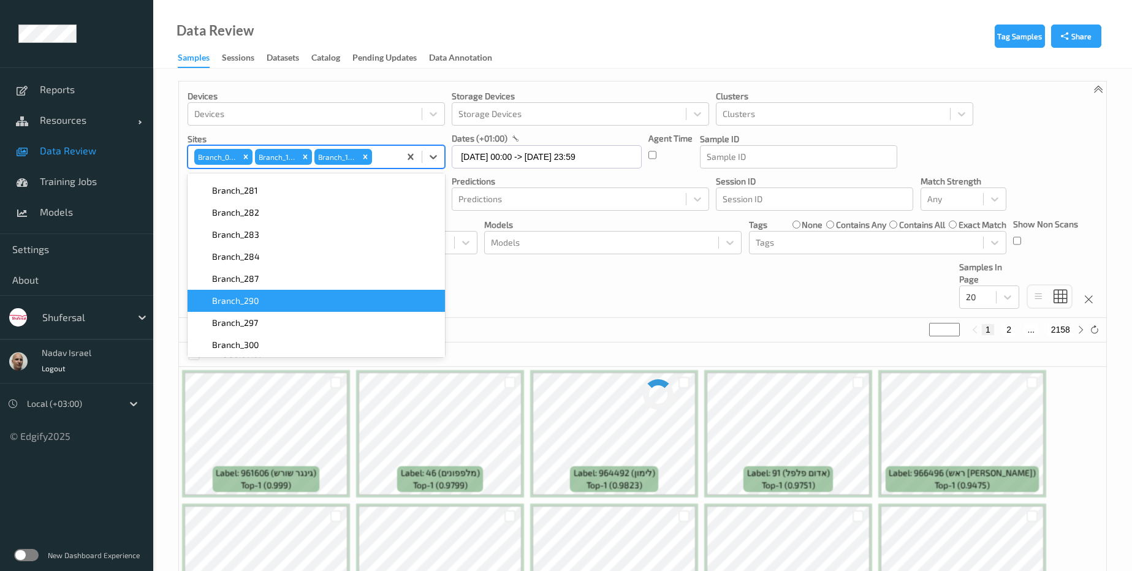
click at [269, 302] on div "Branch_290" at bounding box center [316, 301] width 243 height 12
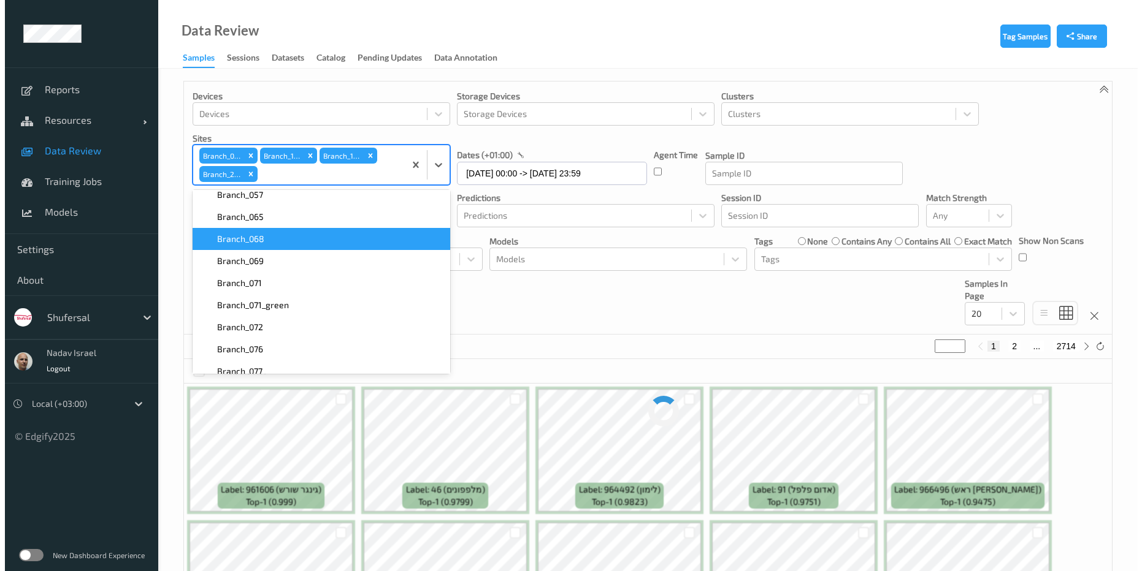
scroll to position [736, 0]
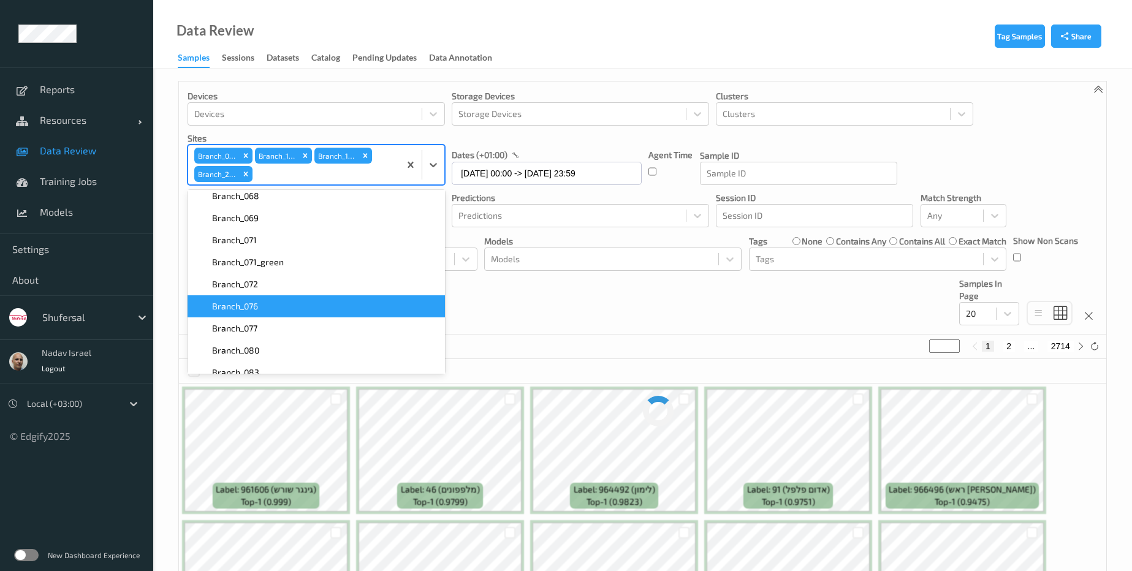
click at [592, 317] on div "Devices Devices Storage Devices Storage Devices Clusters Clusters Sites option …" at bounding box center [643, 208] width 928 height 253
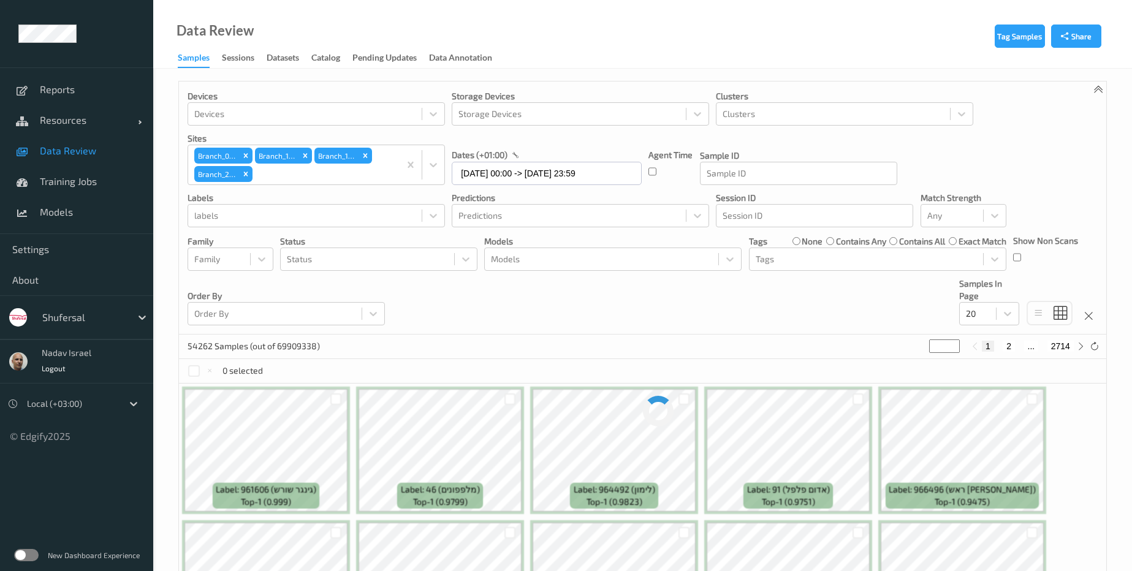
click at [809, 42] on div "Data Review Samples Sessions Datasets Catalog Pending Updates Data Annotation" at bounding box center [642, 34] width 979 height 69
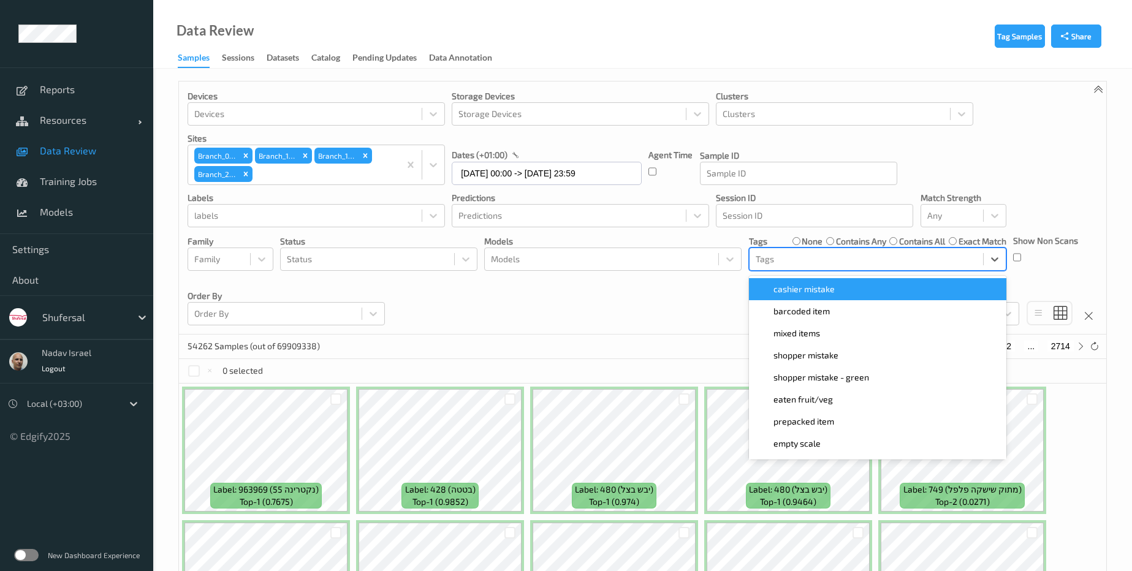
click at [849, 260] on div at bounding box center [866, 259] width 221 height 15
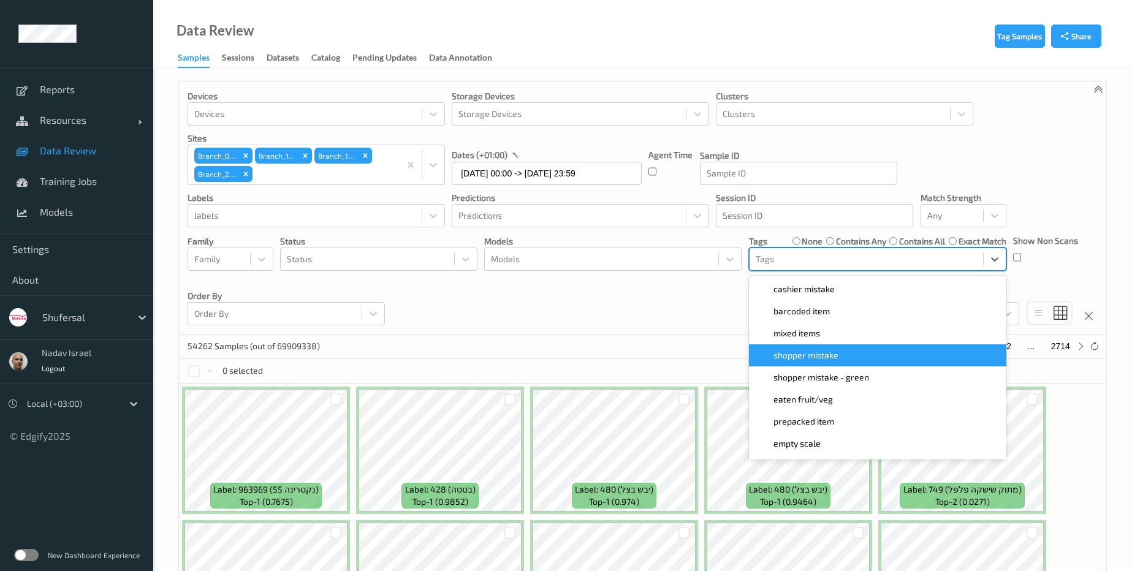
click at [842, 359] on div "shopper mistake" at bounding box center [878, 355] width 243 height 12
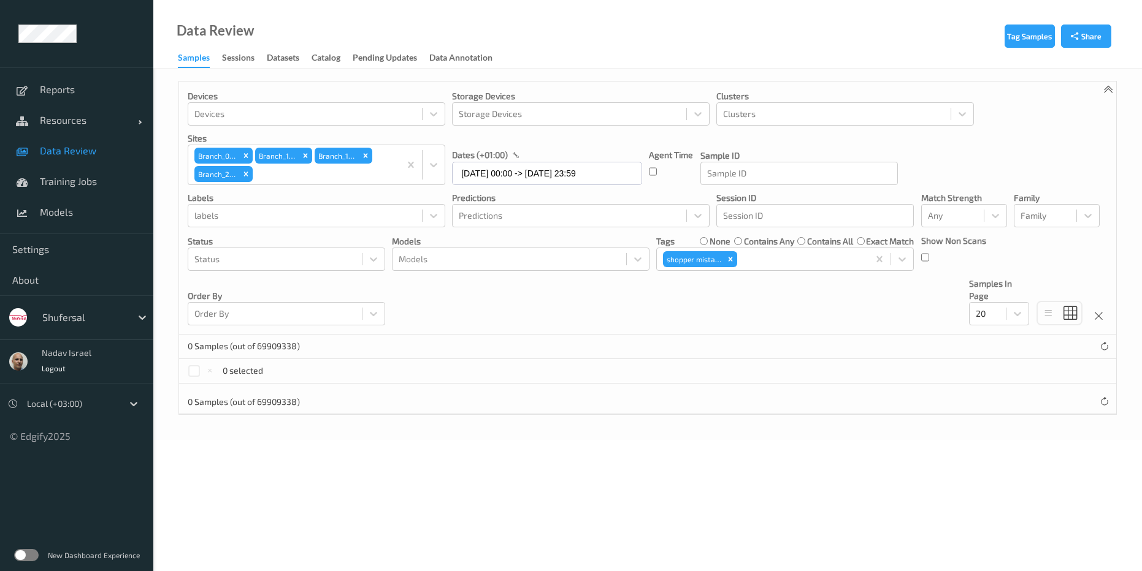
click at [463, 311] on div "Devices Devices Storage Devices Storage Devices Clusters Clusters Sites Branch_…" at bounding box center [647, 208] width 937 height 253
click at [730, 256] on icon "Remove shopper mistake" at bounding box center [730, 259] width 9 height 9
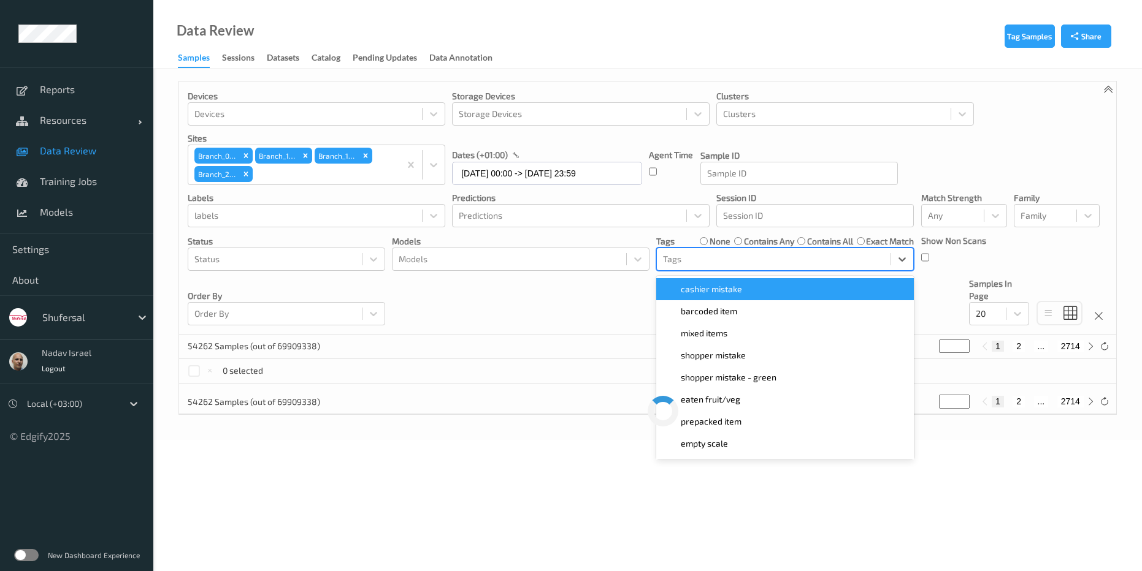
click at [729, 258] on div at bounding box center [773, 259] width 221 height 15
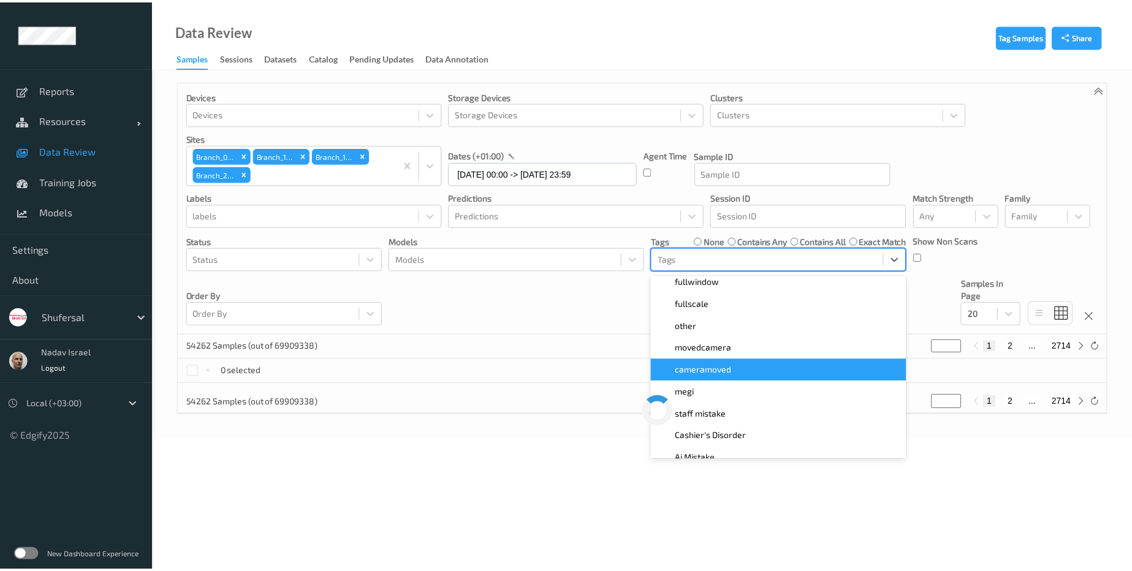
scroll to position [461, 0]
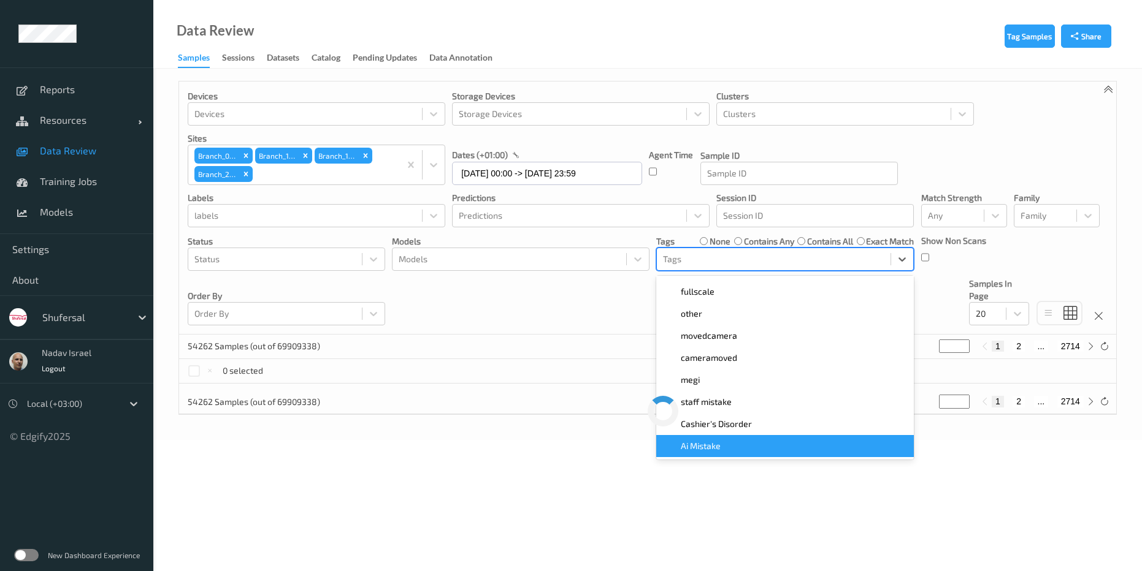
click at [753, 448] on div "Ai Mistake" at bounding box center [784, 446] width 243 height 12
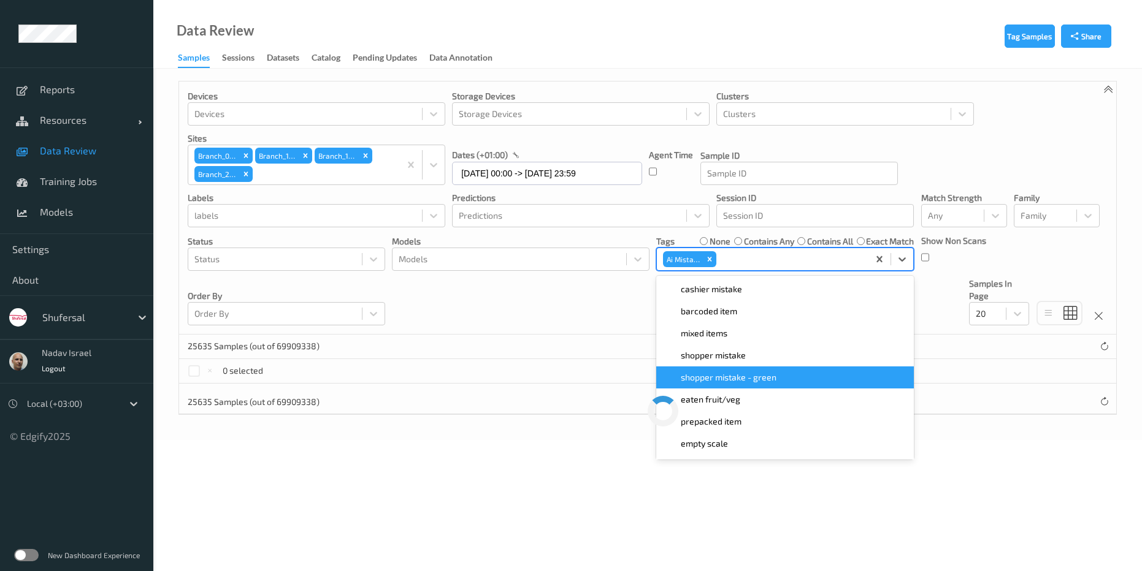
click at [571, 307] on div "Devices Devices Storage Devices Storage Devices Clusters Clusters Sites Branch_…" at bounding box center [647, 208] width 937 height 253
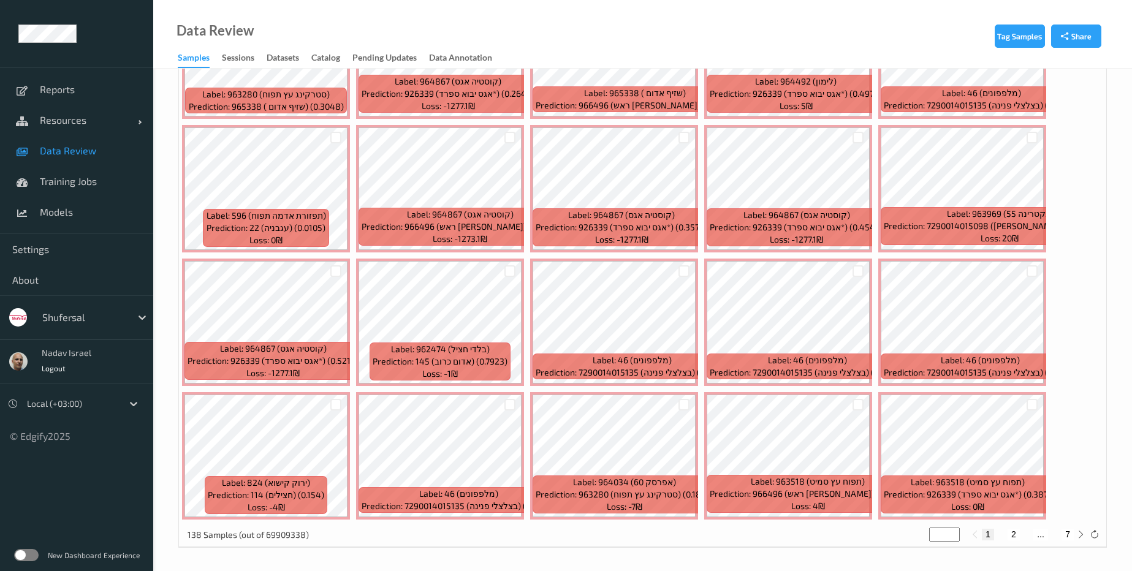
scroll to position [397, 0]
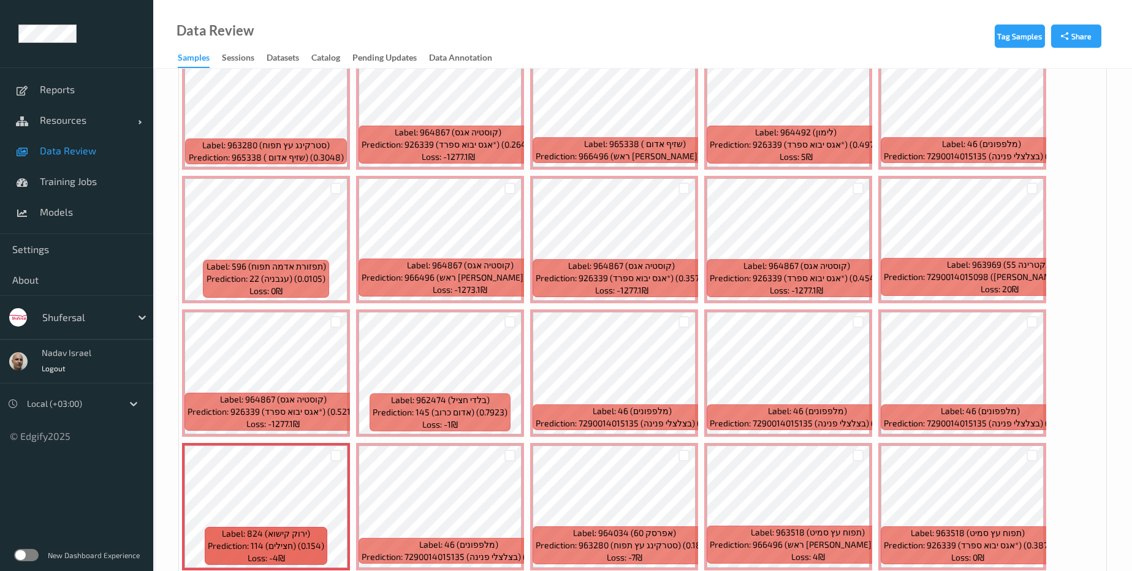
scroll to position [397, 0]
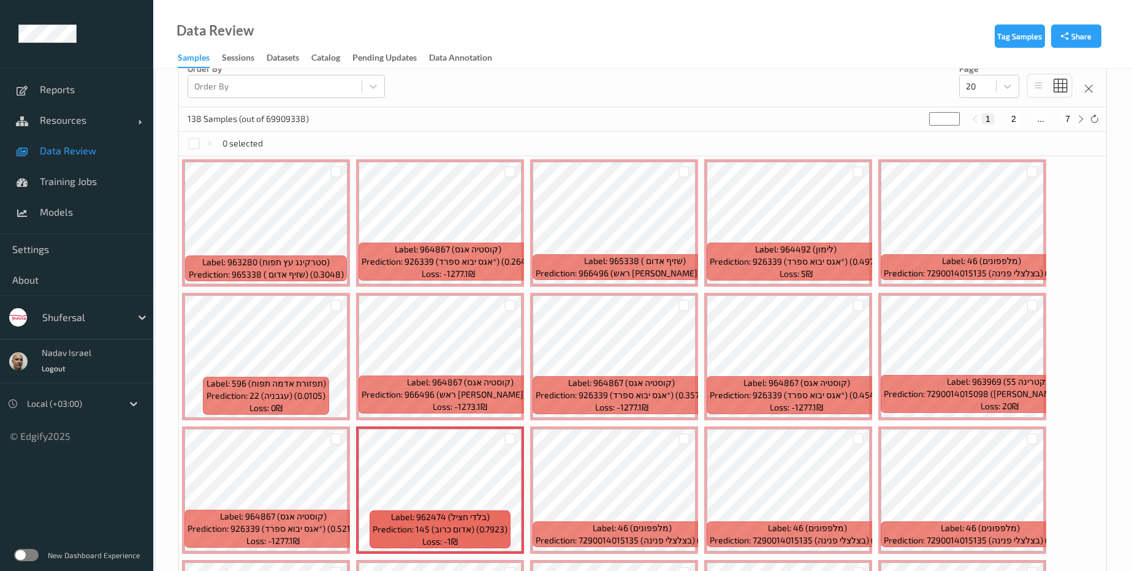
scroll to position [213, 0]
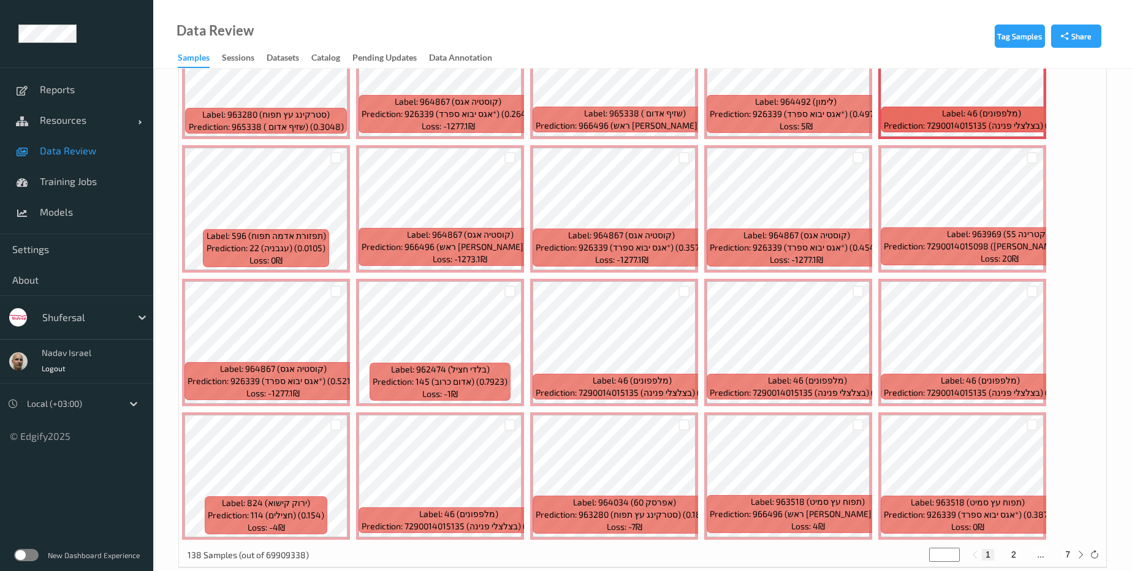
scroll to position [397, 0]
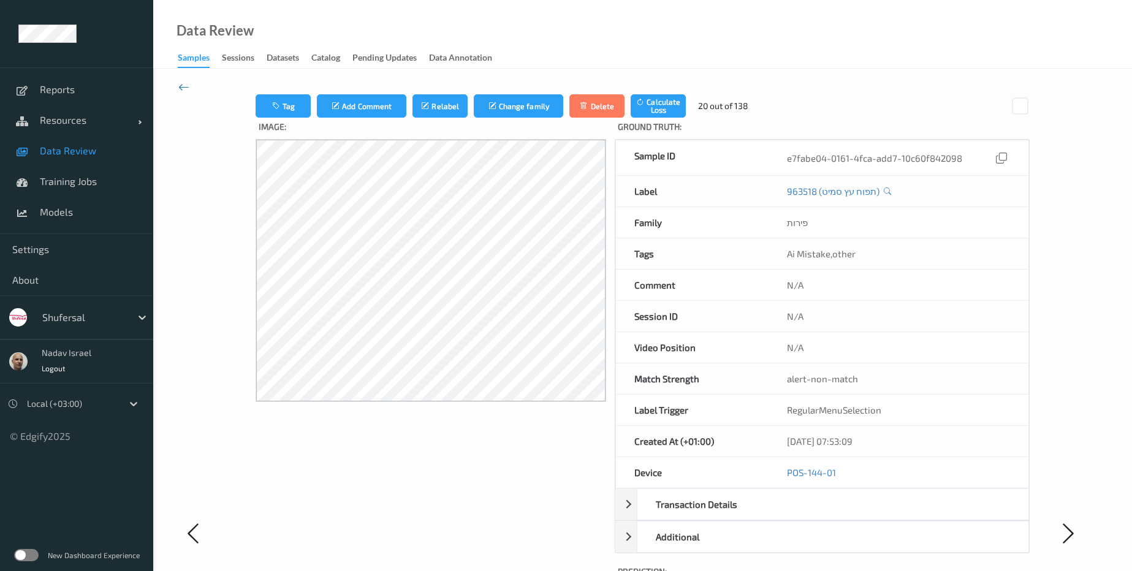
click at [182, 84] on icon at bounding box center [183, 86] width 11 height 13
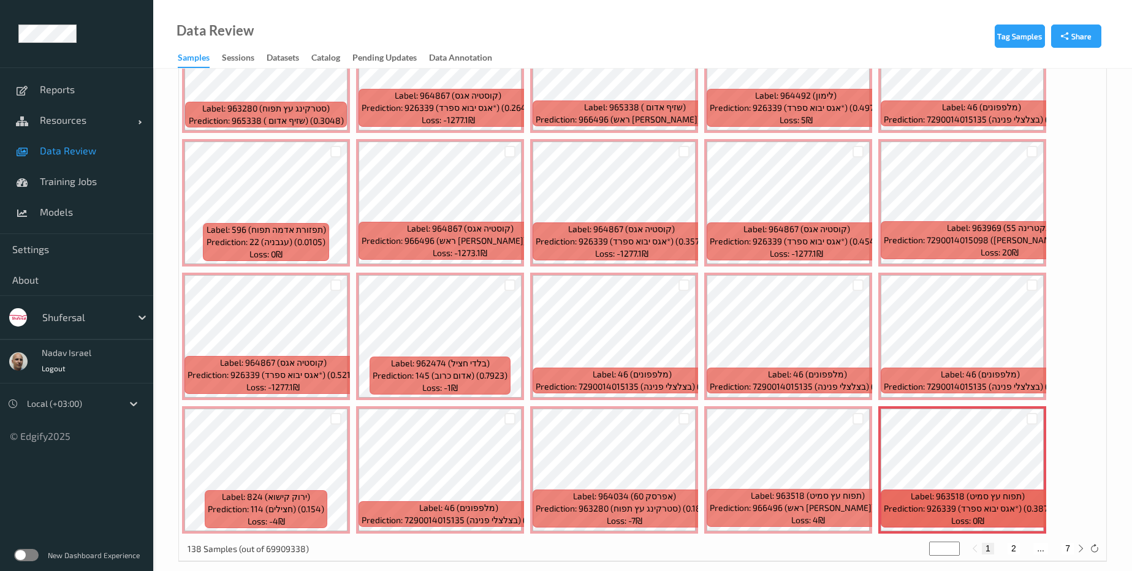
scroll to position [397, 0]
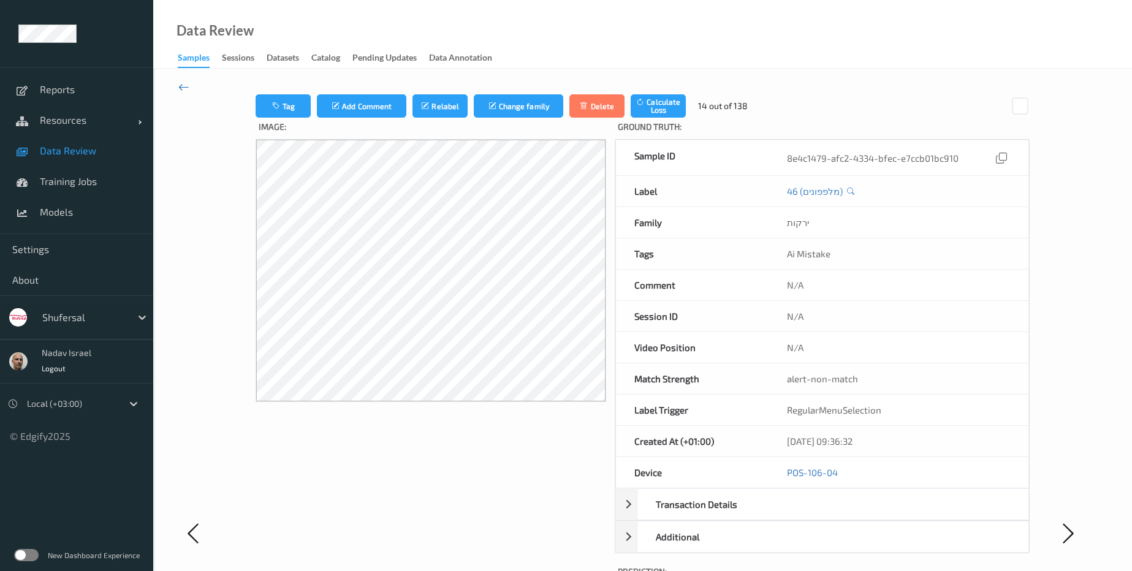
click at [188, 90] on icon at bounding box center [183, 86] width 11 height 13
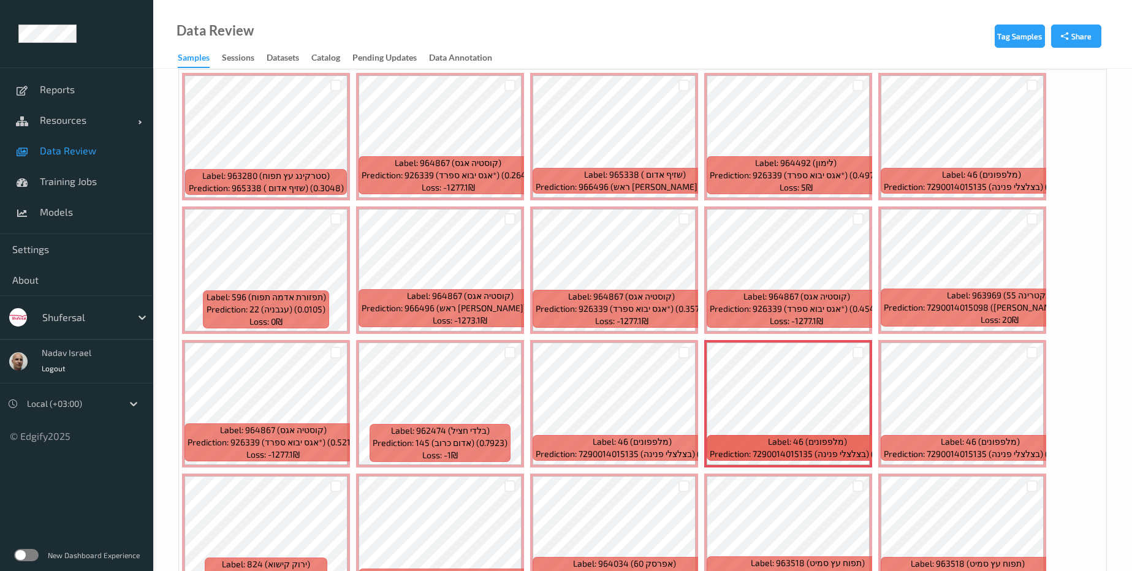
scroll to position [397, 0]
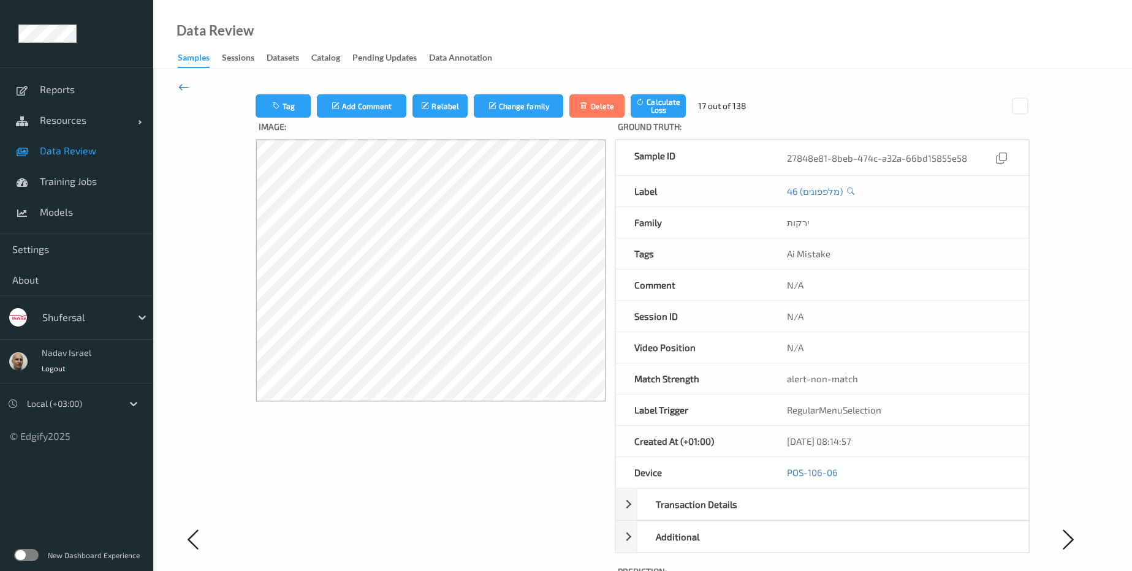
click at [179, 87] on icon at bounding box center [183, 86] width 11 height 13
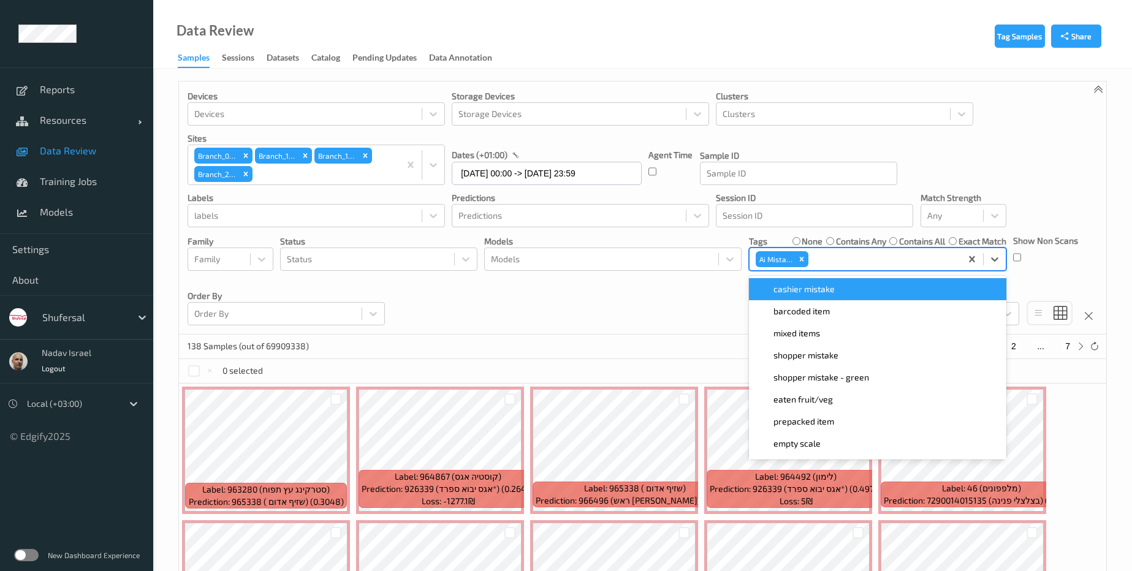
click at [836, 254] on div at bounding box center [882, 259] width 143 height 15
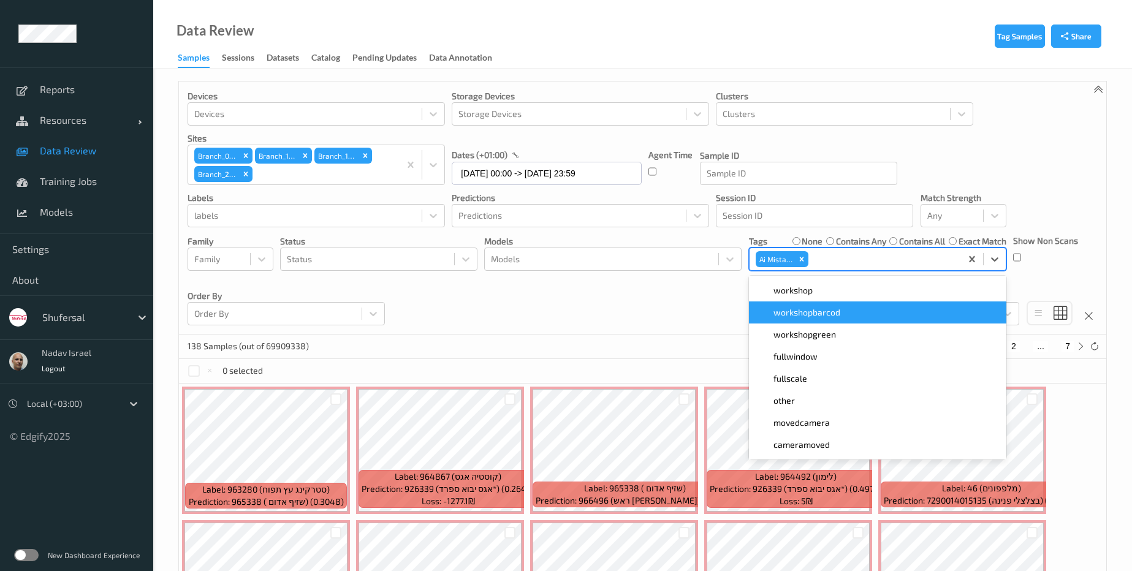
scroll to position [439, 0]
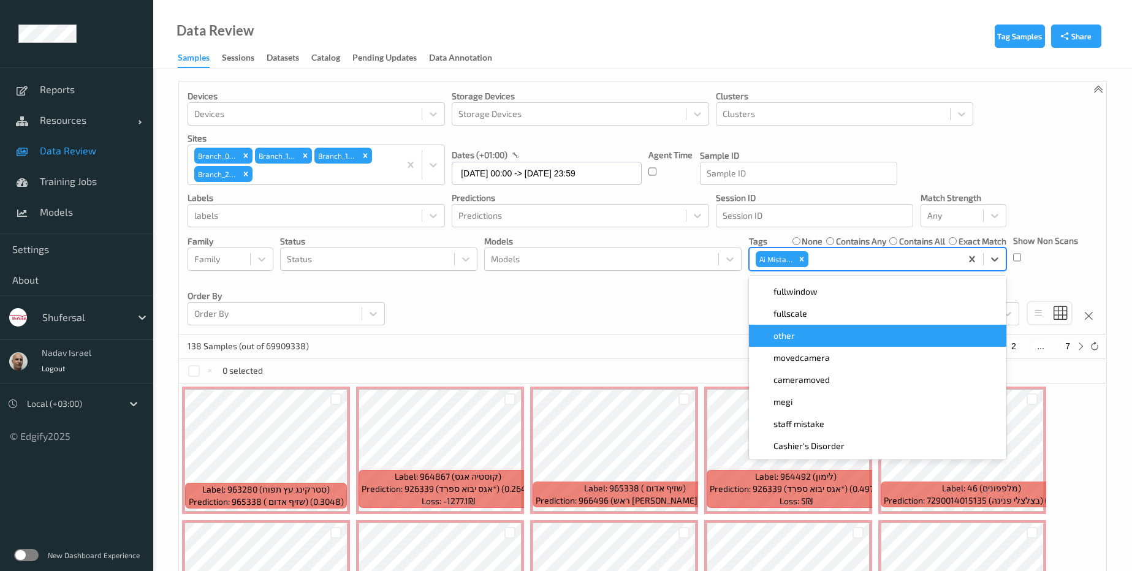
click at [853, 334] on div "other" at bounding box center [878, 336] width 243 height 12
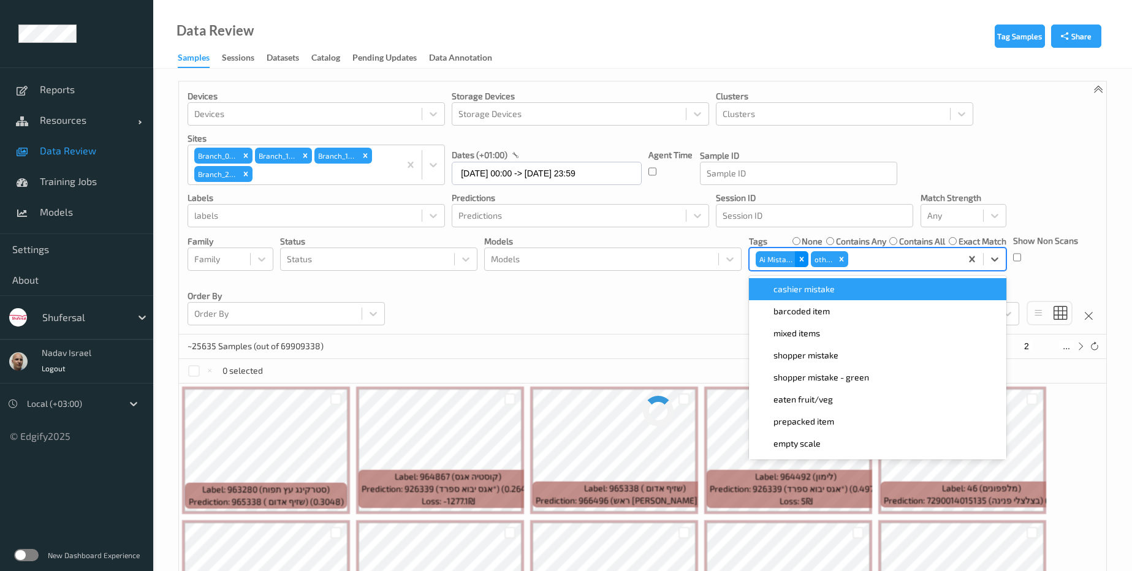
click at [802, 259] on icon "Remove Ai Mistake" at bounding box center [802, 259] width 4 height 4
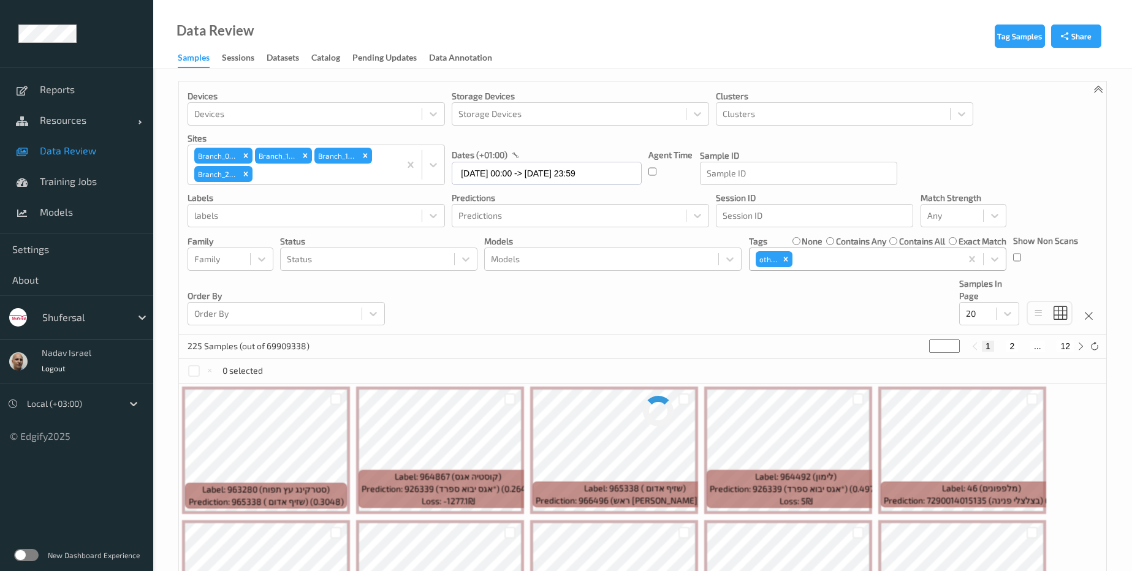
click at [687, 322] on div "Devices Devices Storage Devices Storage Devices Clusters Clusters Sites Branch_…" at bounding box center [643, 208] width 928 height 253
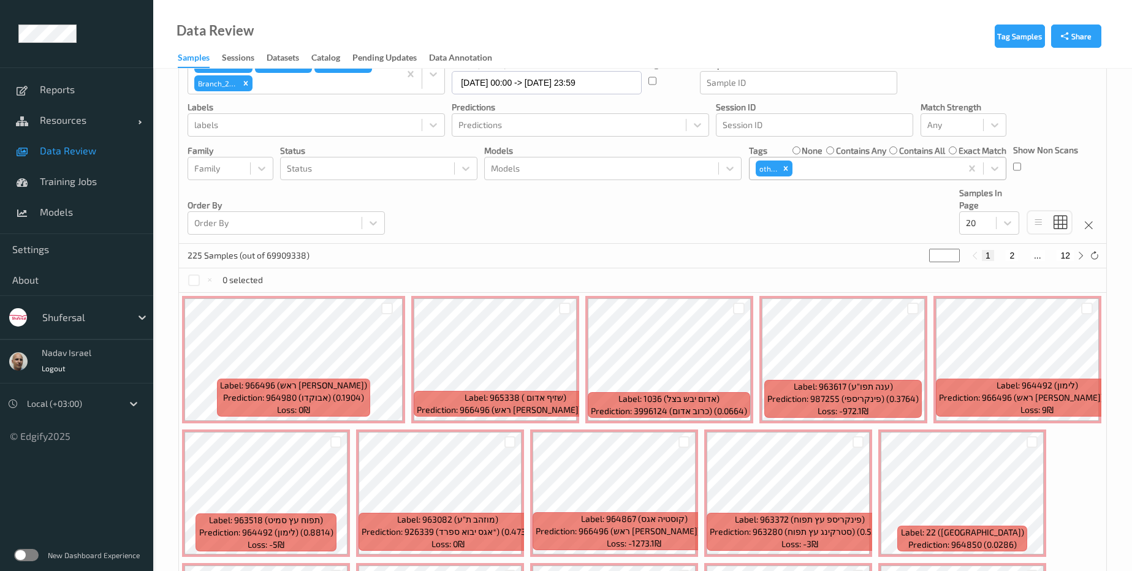
scroll to position [221, 0]
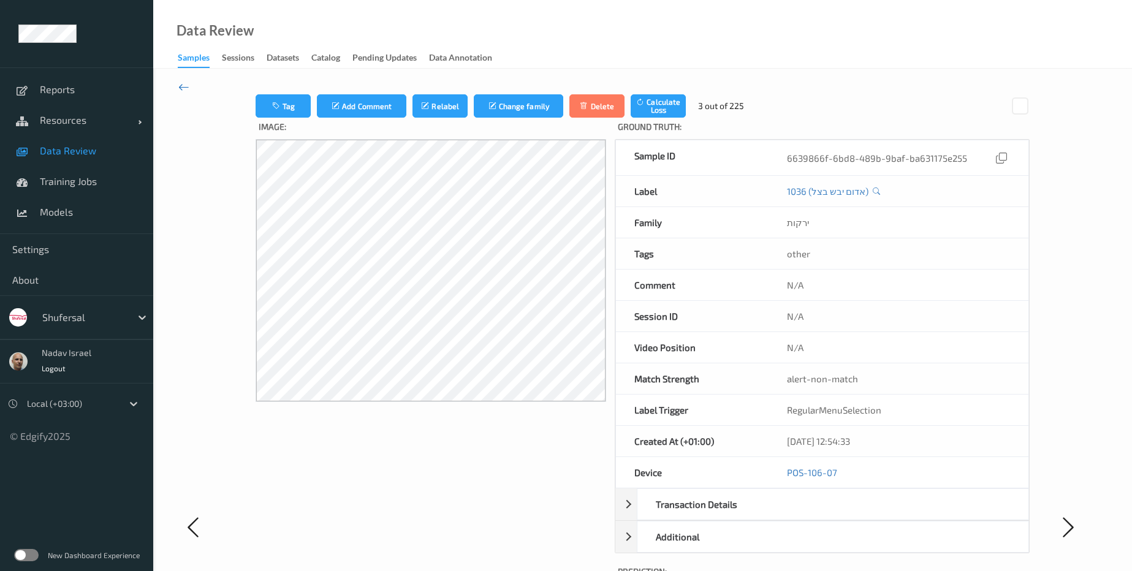
click at [188, 85] on icon at bounding box center [183, 86] width 11 height 13
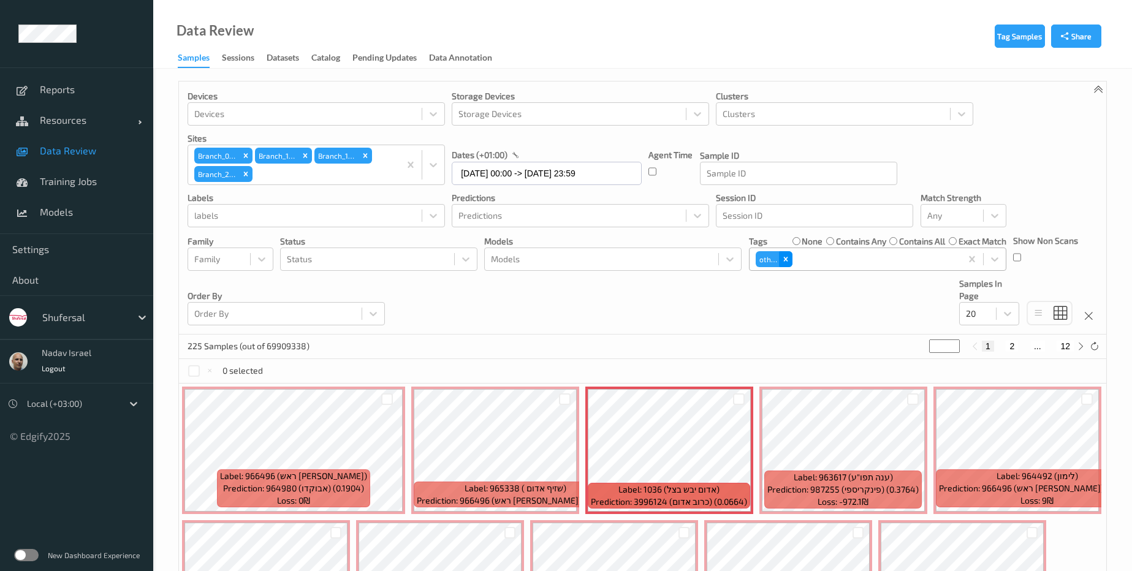
click at [783, 261] on icon "Remove other" at bounding box center [786, 259] width 9 height 9
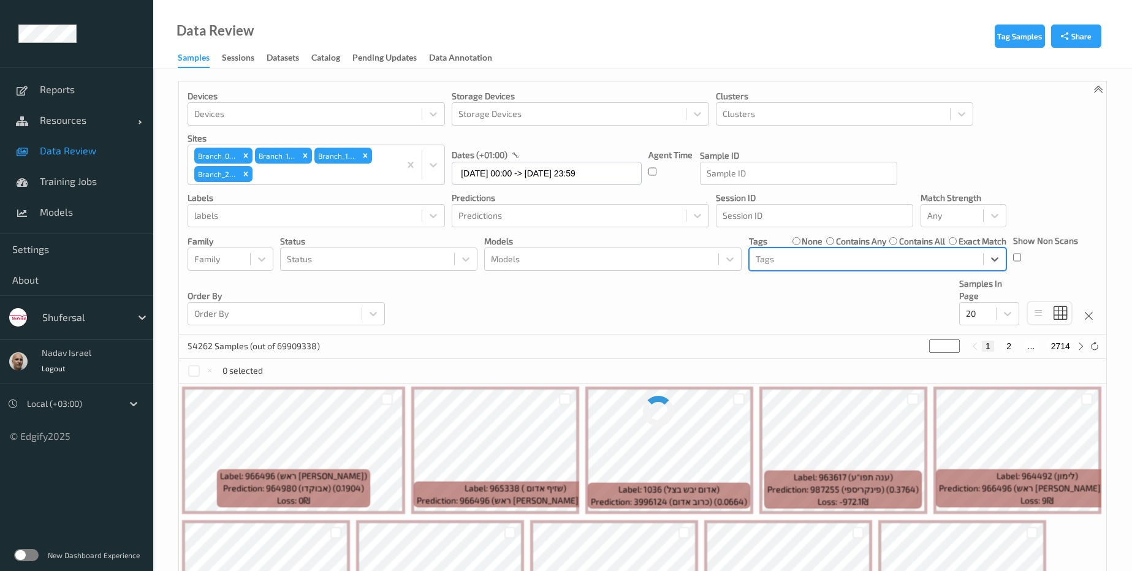
click at [785, 261] on div at bounding box center [866, 259] width 221 height 15
click at [837, 257] on div at bounding box center [866, 259] width 221 height 15
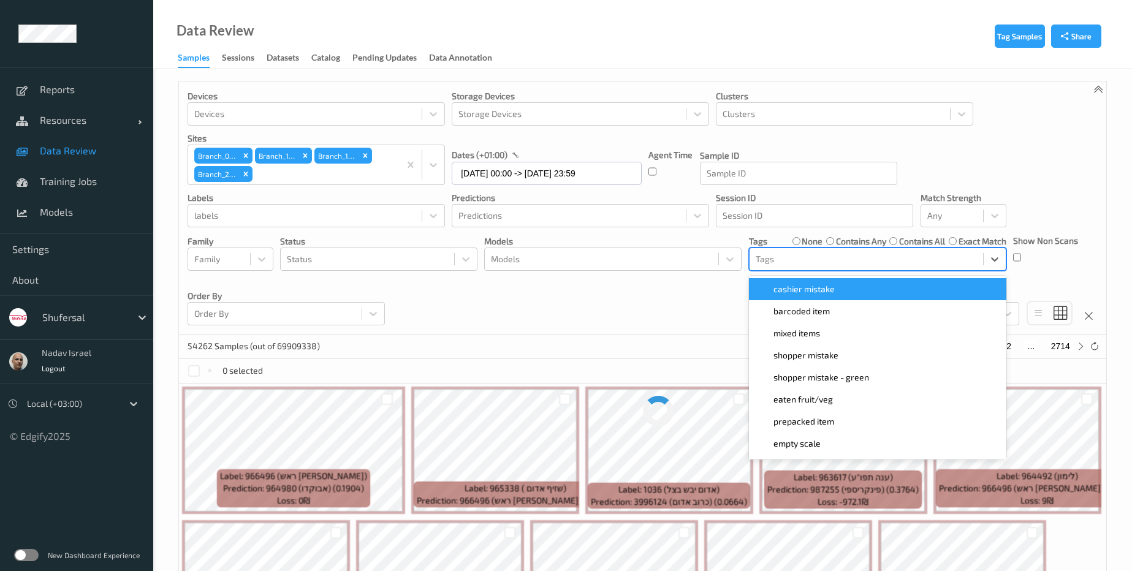
click at [858, 291] on div "cashier mistake" at bounding box center [878, 289] width 243 height 12
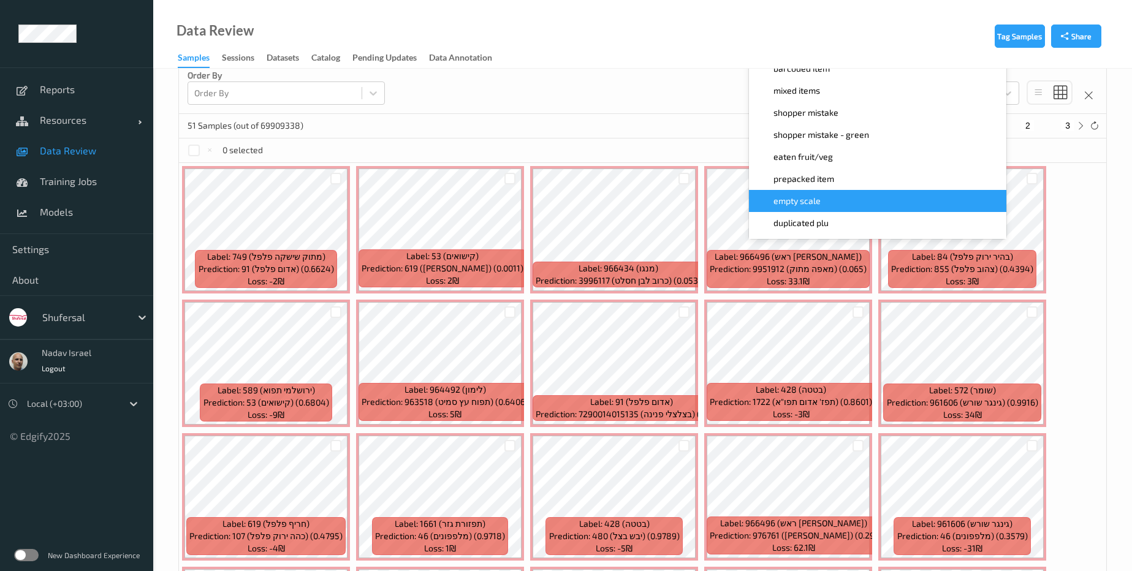
scroll to position [257, 0]
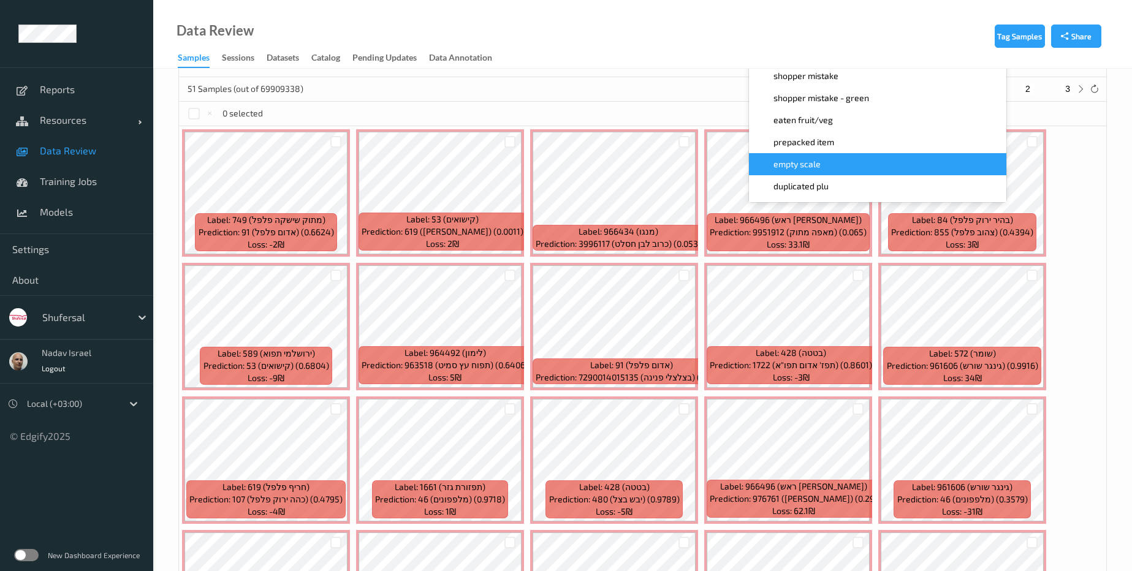
click at [1121, 428] on div "Tag Samples Share Devices Devices Storage Devices Storage Devices Clusters Clus…" at bounding box center [642, 261] width 979 height 900
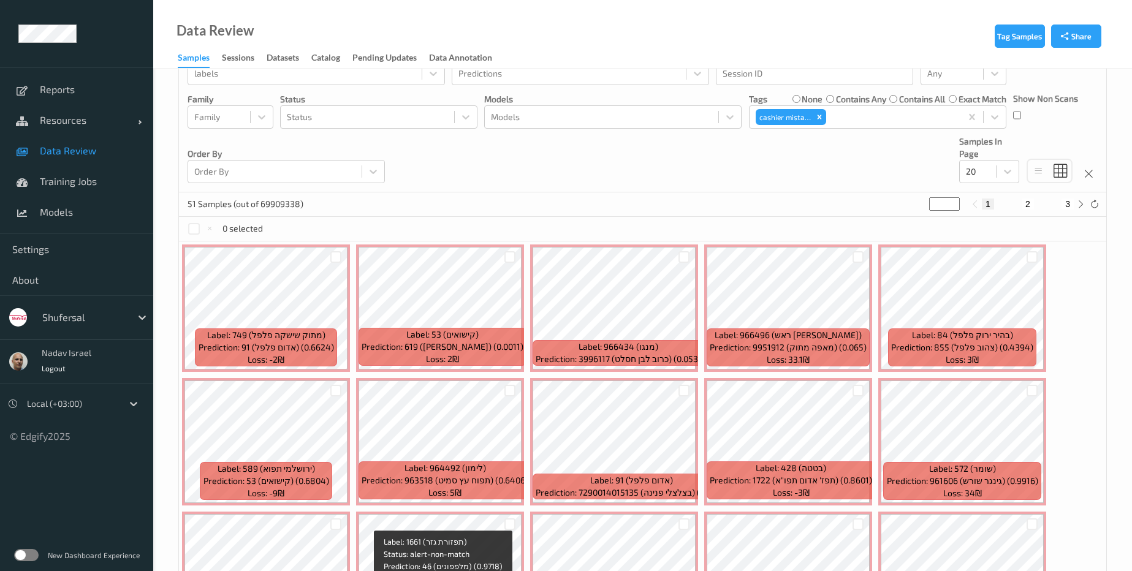
scroll to position [140, 0]
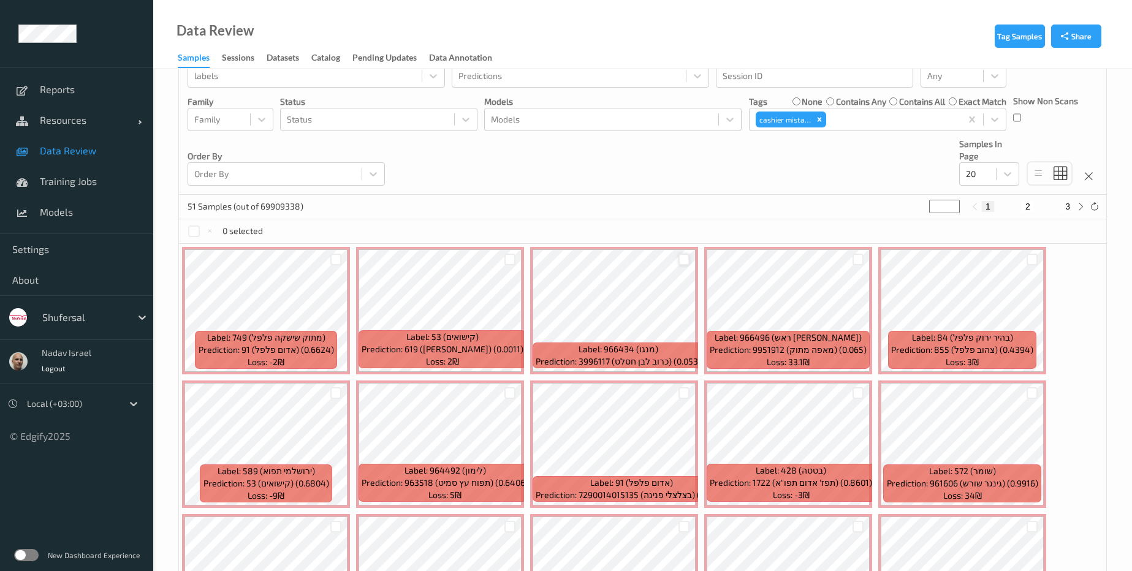
click at [682, 263] on div at bounding box center [685, 260] width 12 height 12
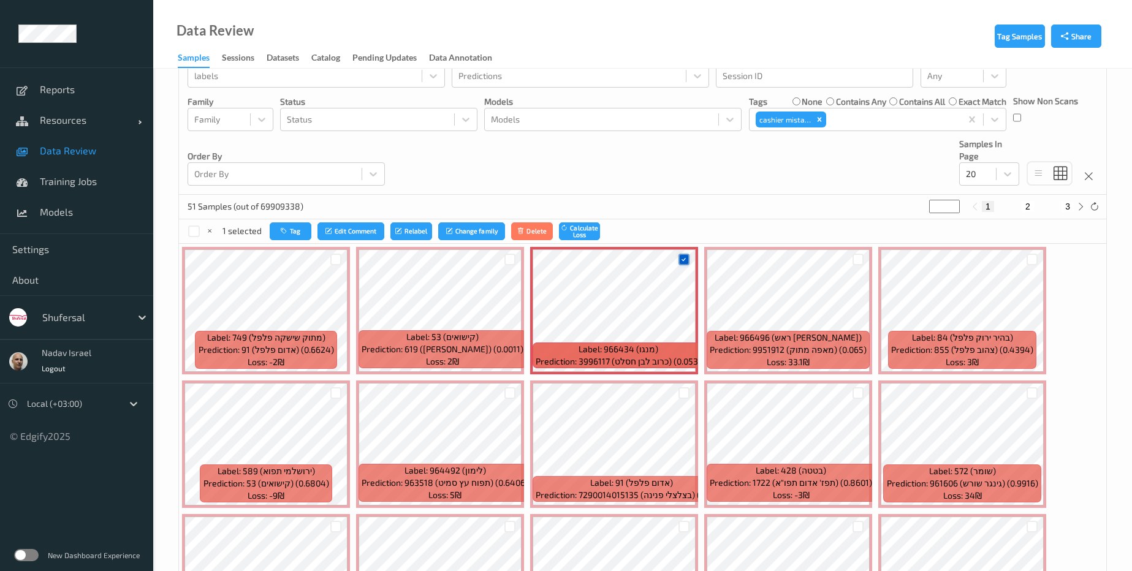
click at [682, 258] on icon at bounding box center [684, 260] width 8 height 8
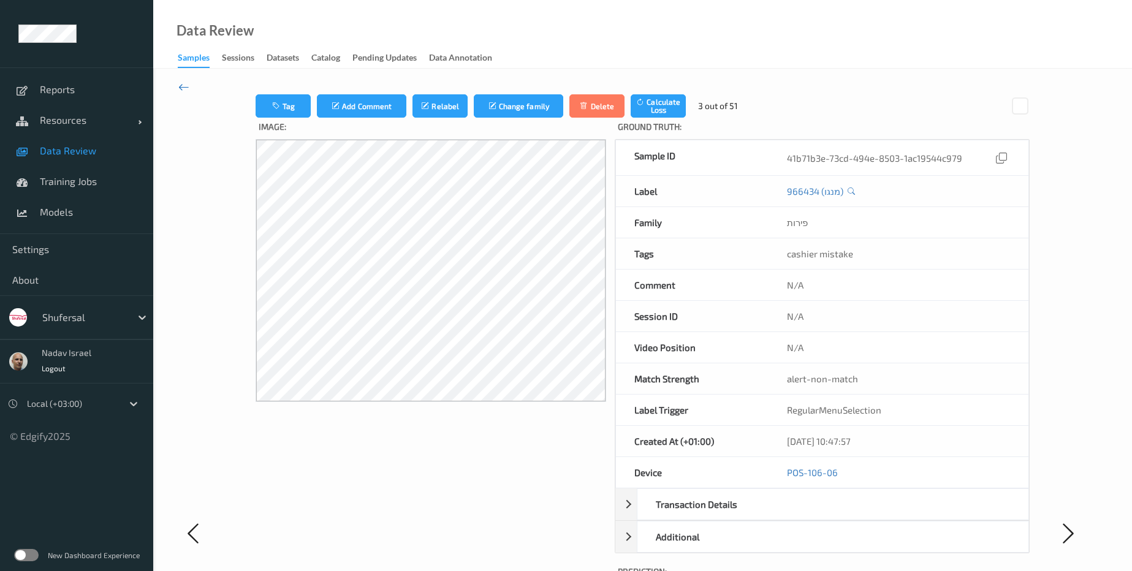
click at [185, 87] on icon at bounding box center [183, 86] width 11 height 13
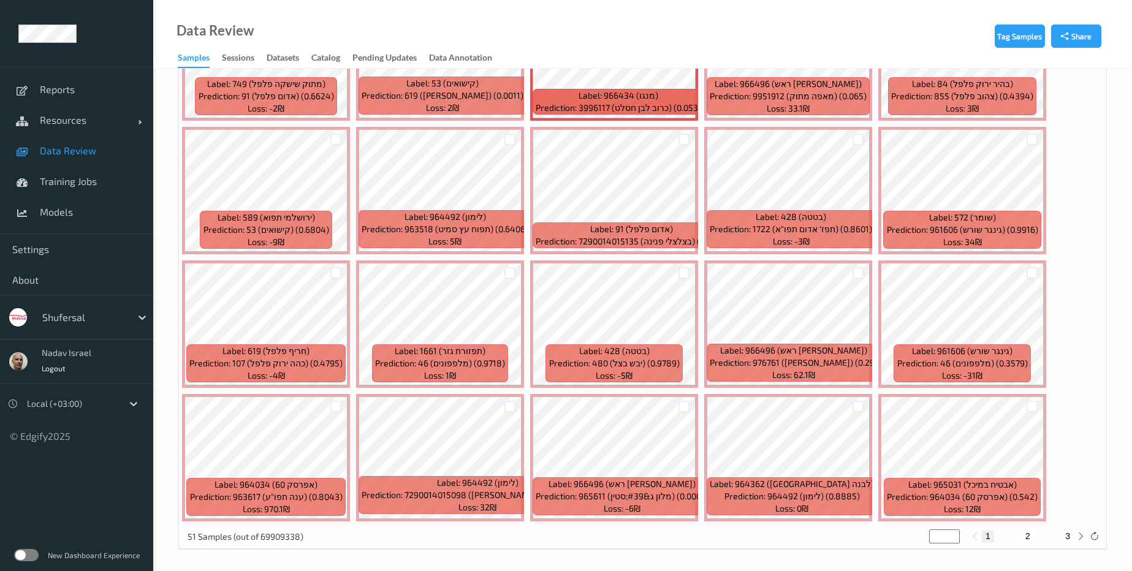
scroll to position [397, 0]
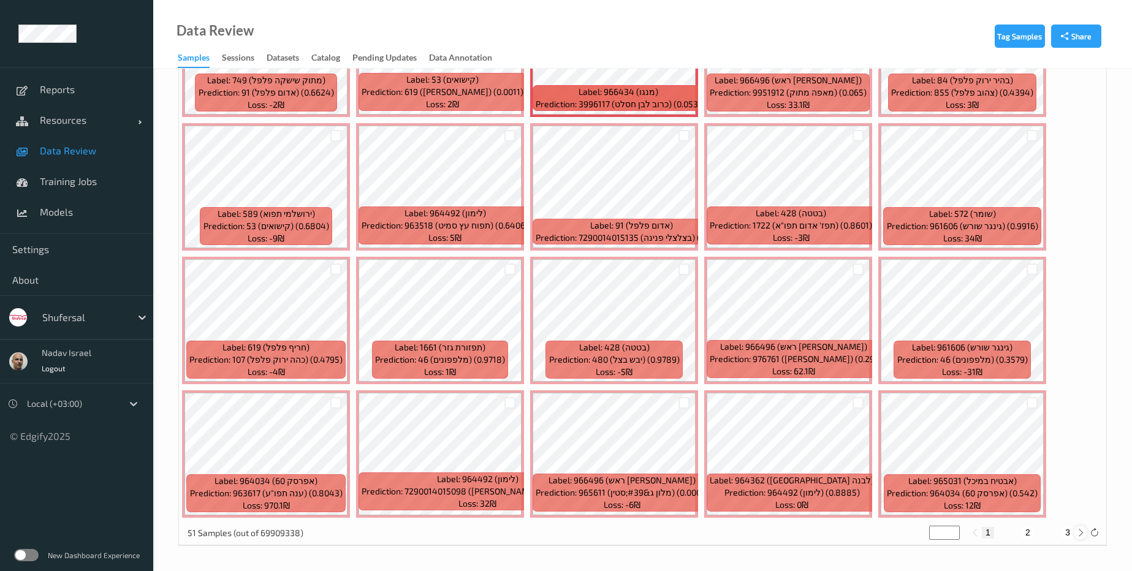
click at [1081, 533] on icon at bounding box center [1081, 532] width 9 height 9
type input "*"
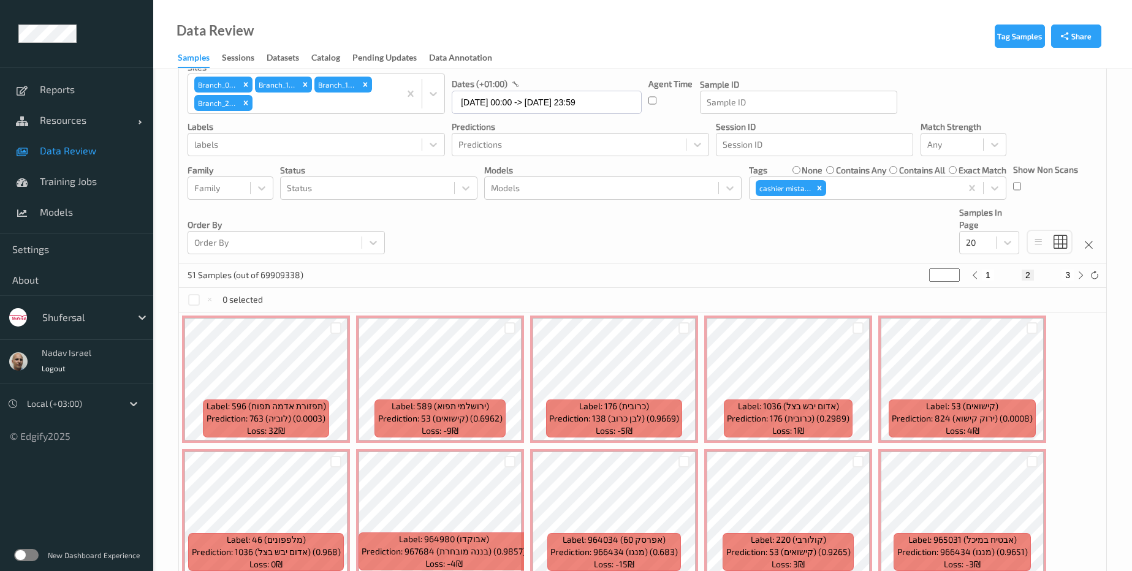
scroll to position [48, 0]
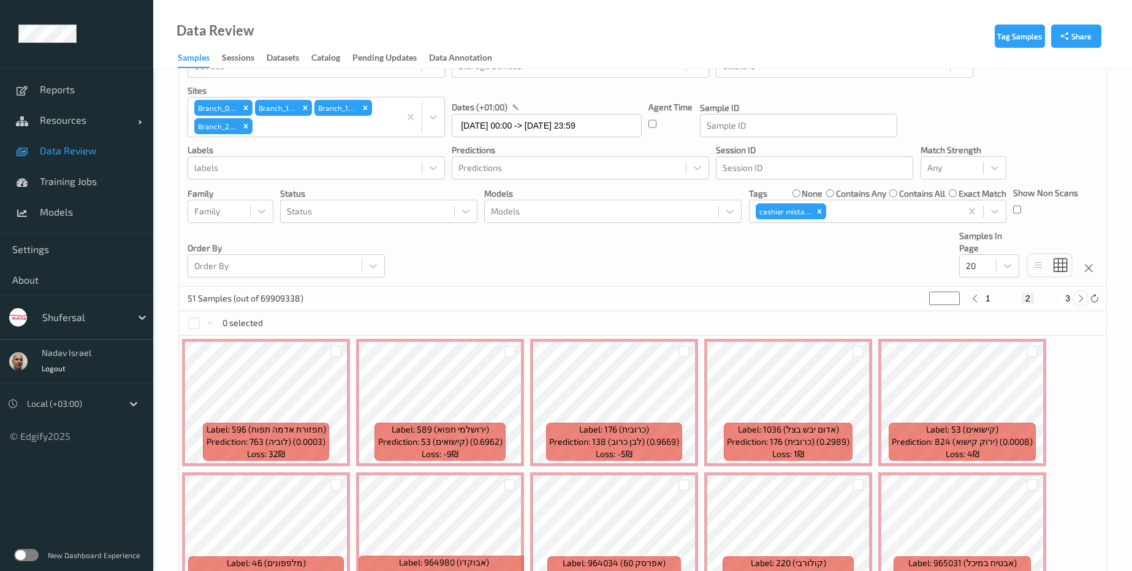
click at [1083, 301] on icon at bounding box center [1081, 298] width 9 height 9
type input "*"
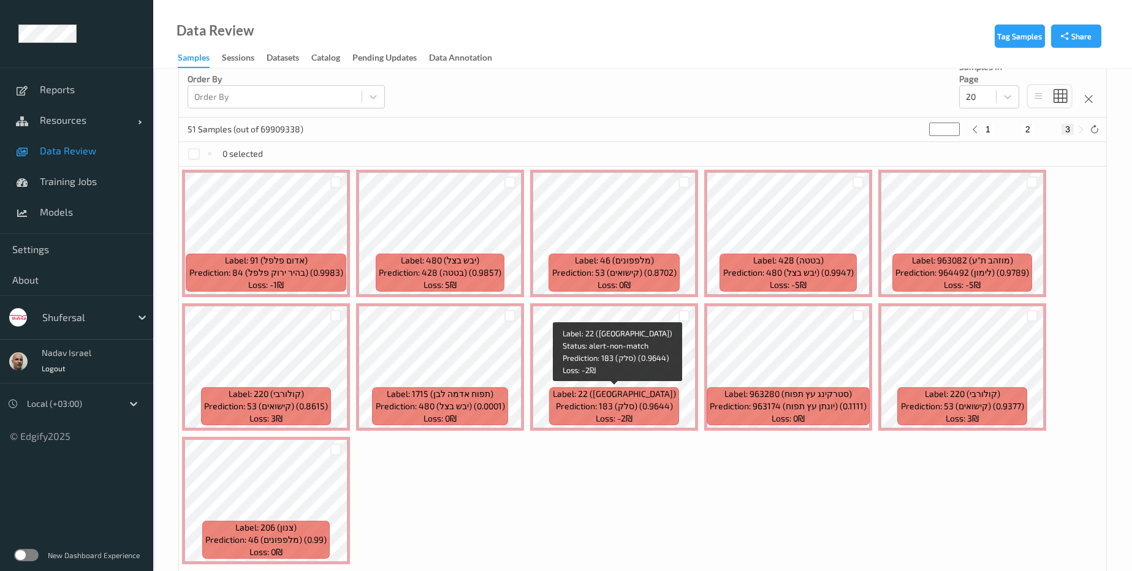
scroll to position [264, 0]
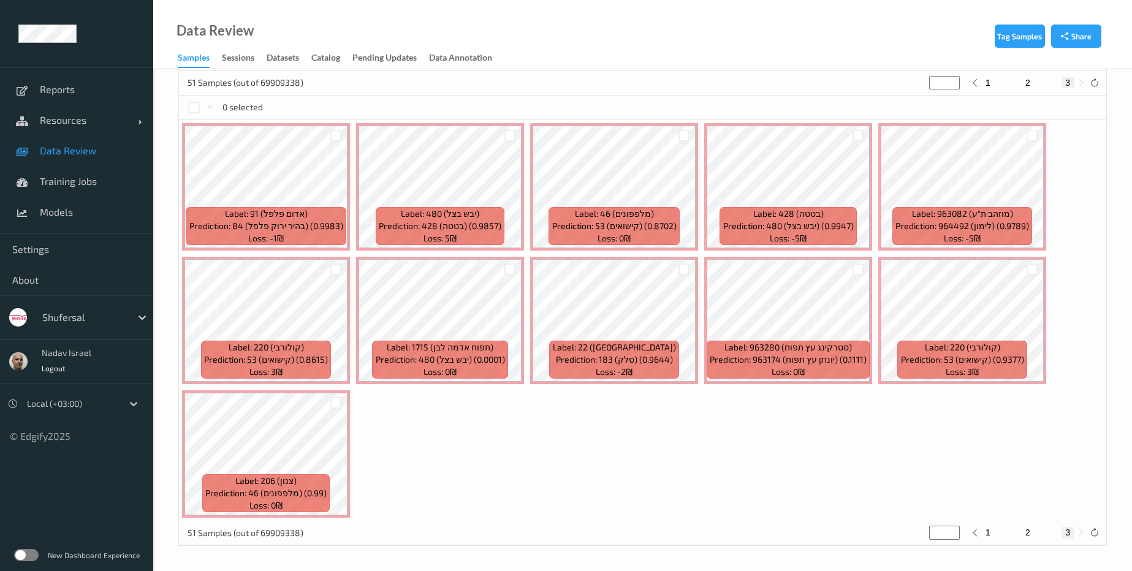
click at [990, 532] on button "1" at bounding box center [988, 532] width 12 height 11
type input "*"
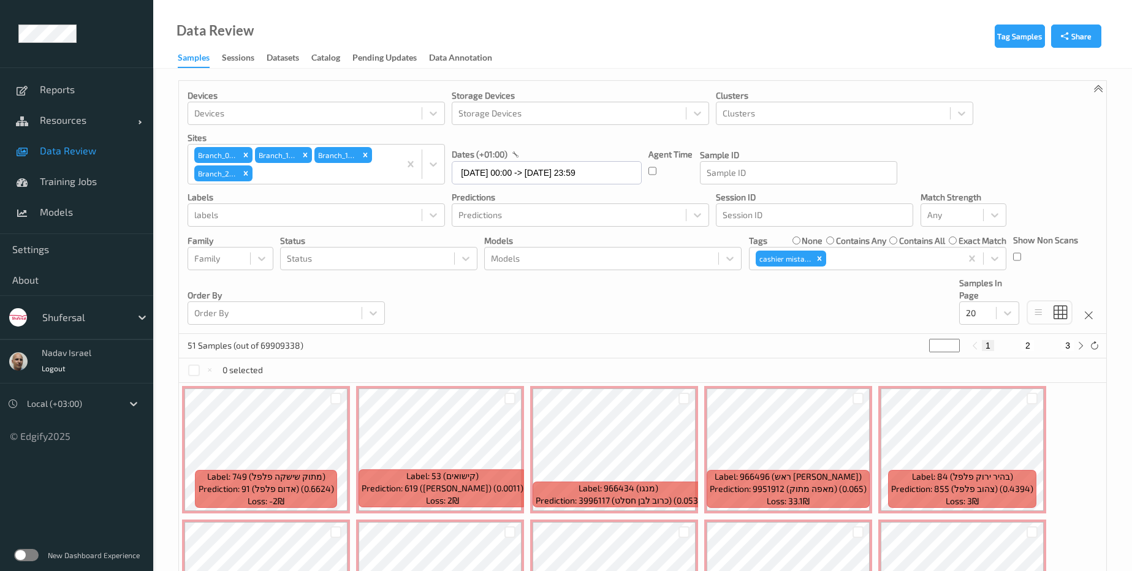
scroll to position [0, 0]
